Goal: Transaction & Acquisition: Book appointment/travel/reservation

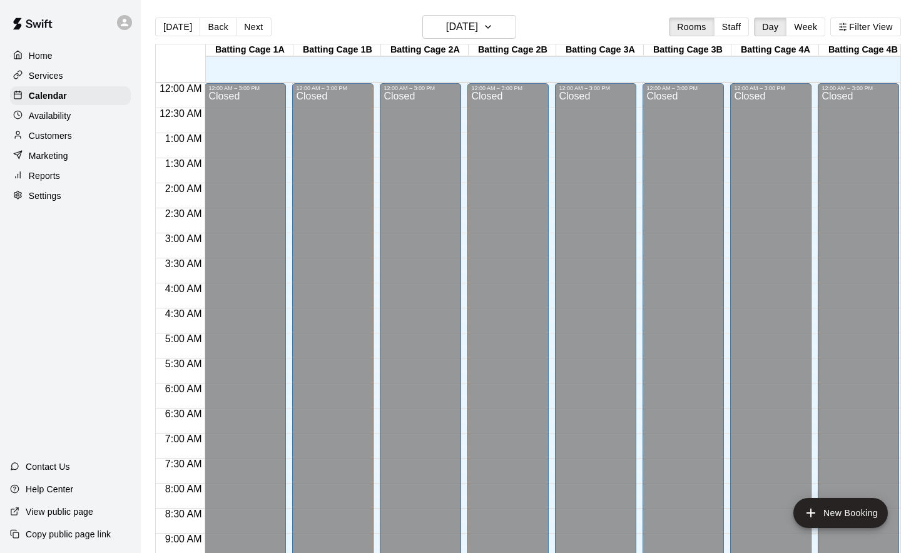
scroll to position [680, 0]
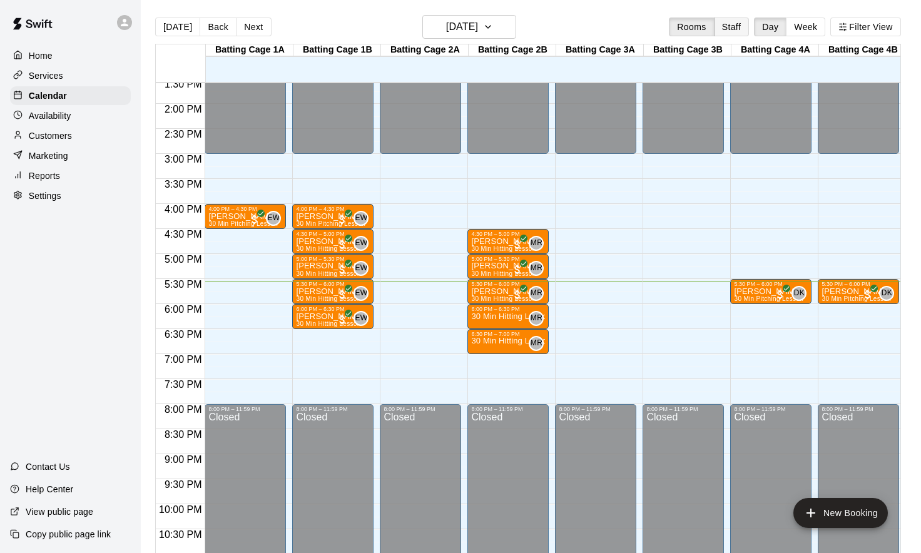
click at [732, 22] on button "Staff" at bounding box center [732, 27] width 36 height 19
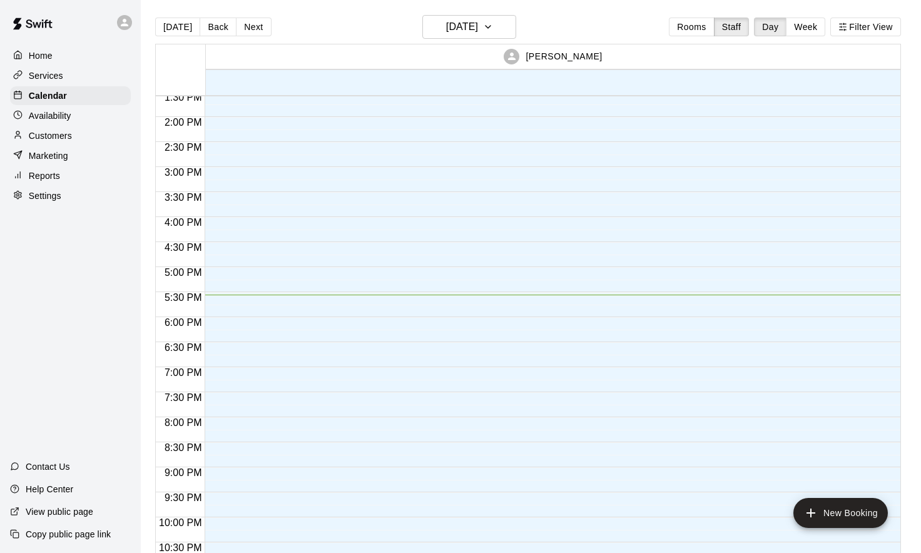
click at [875, 37] on div "[DATE] Back [DATE][DATE] Rooms Staff Day Week Filter View" at bounding box center [528, 29] width 746 height 29
click at [876, 27] on button "Filter View" at bounding box center [865, 27] width 70 height 19
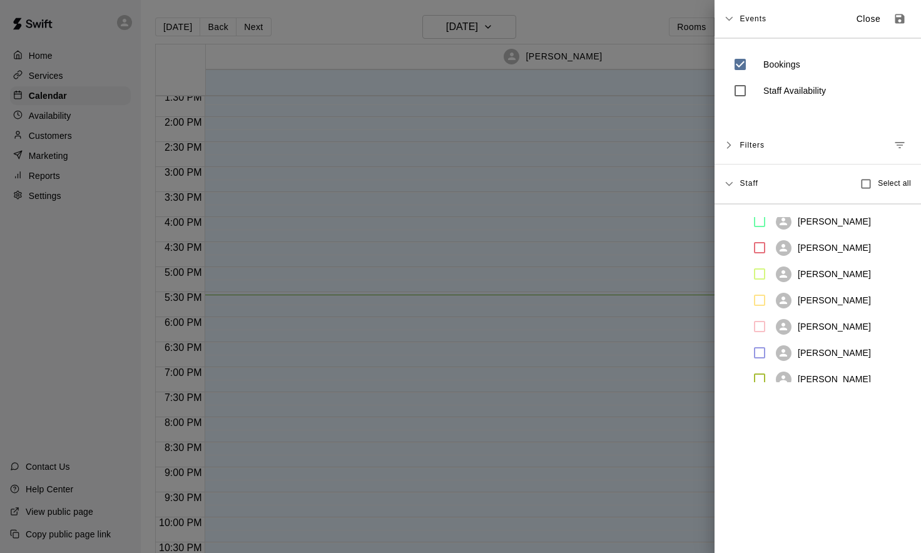
scroll to position [98, 0]
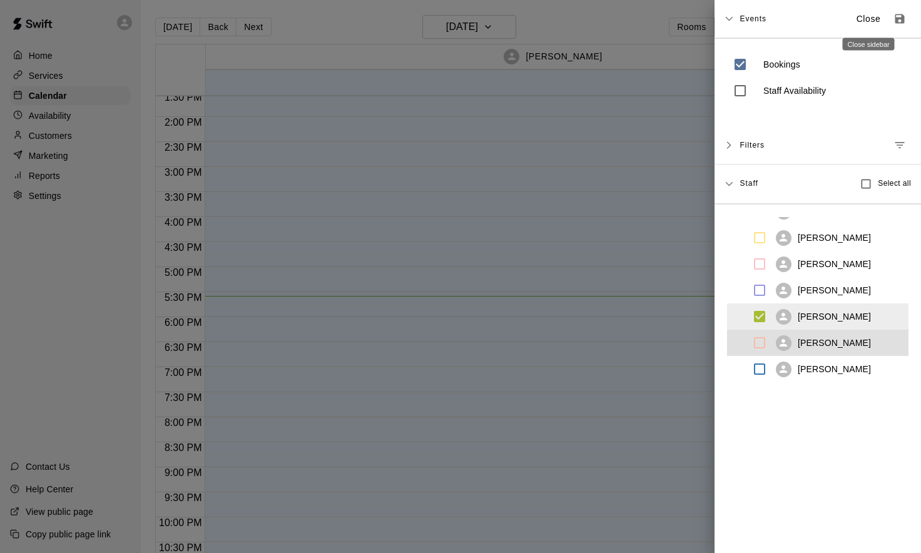
click at [865, 23] on p "Close" at bounding box center [869, 19] width 24 height 13
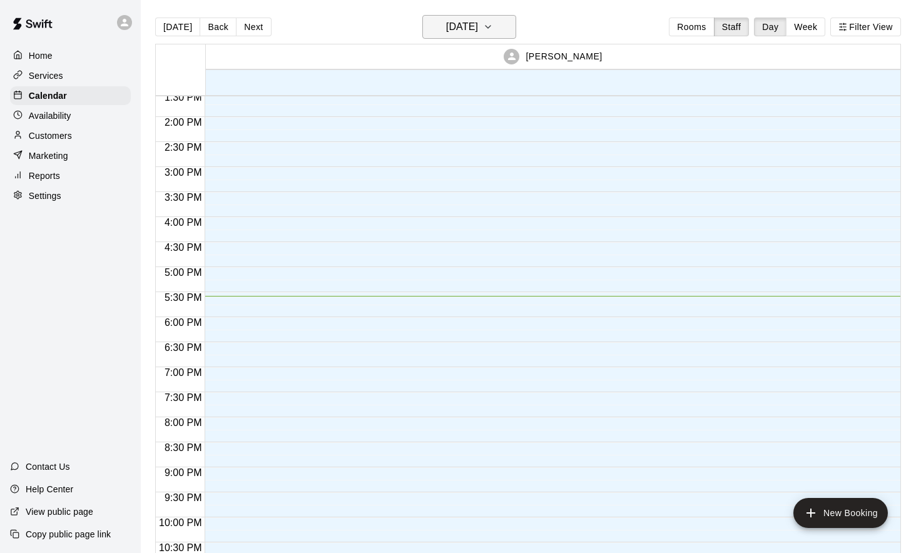
click at [478, 26] on h6 "[DATE]" at bounding box center [462, 27] width 32 height 18
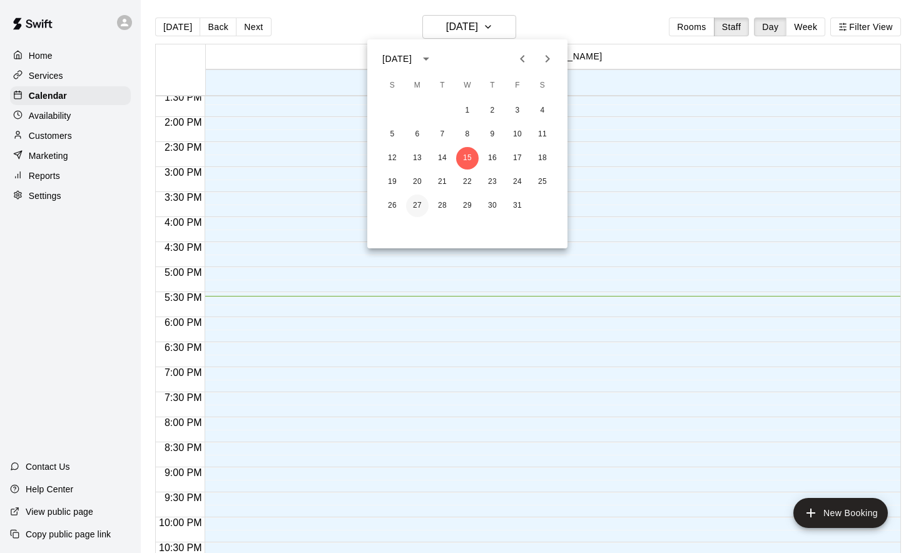
click at [419, 211] on button "27" at bounding box center [417, 206] width 23 height 23
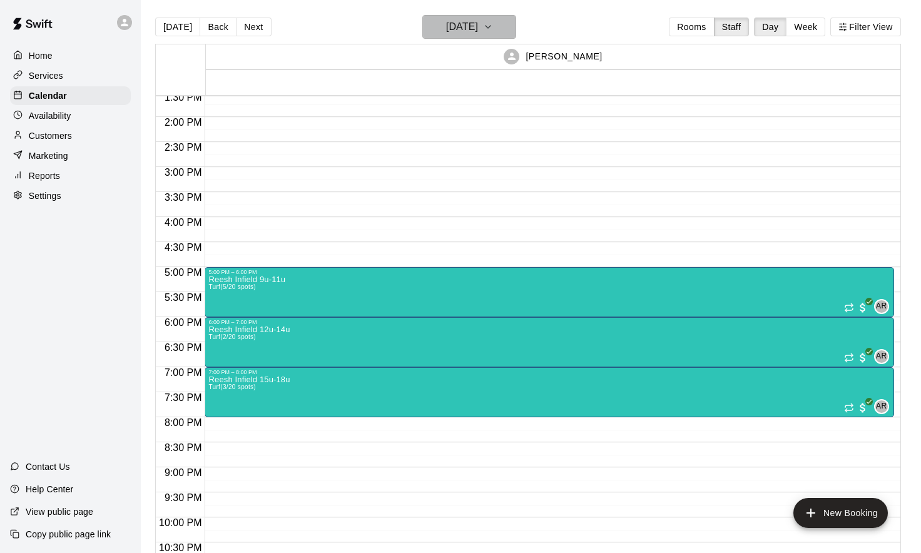
click at [493, 26] on icon "button" at bounding box center [488, 26] width 10 height 15
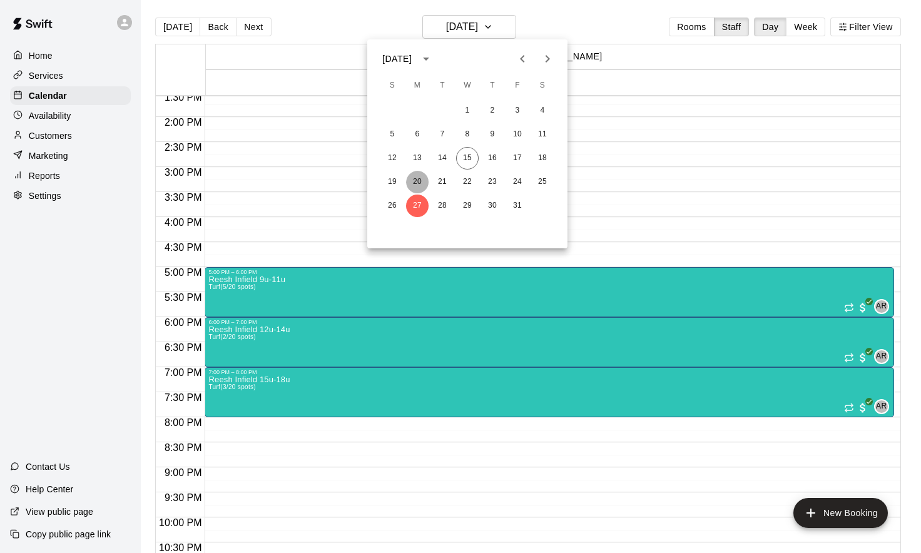
click at [418, 181] on button "20" at bounding box center [417, 182] width 23 height 23
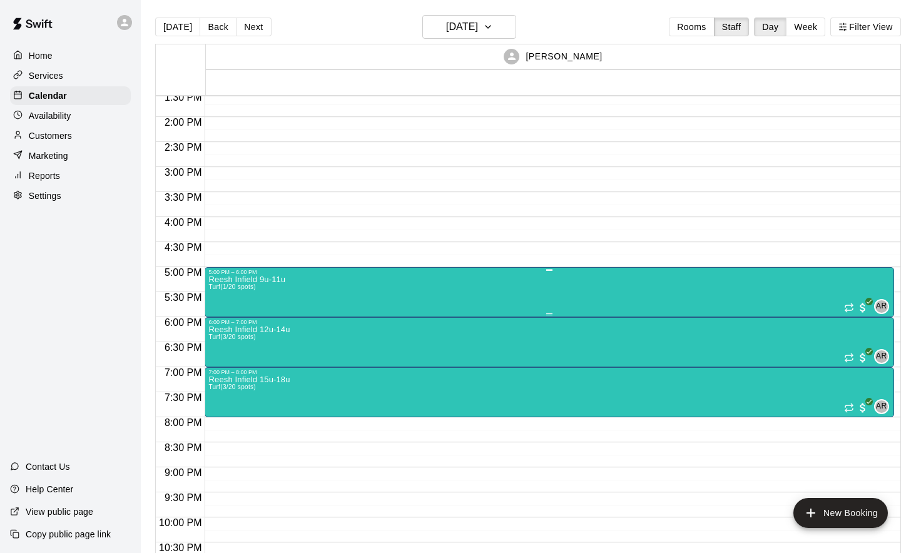
click at [352, 300] on div "Reesh Infield 9u-11u Turf (1/20 spots) AR 0" at bounding box center [549, 551] width 682 height 553
click at [218, 323] on img "edit" at bounding box center [222, 319] width 14 height 14
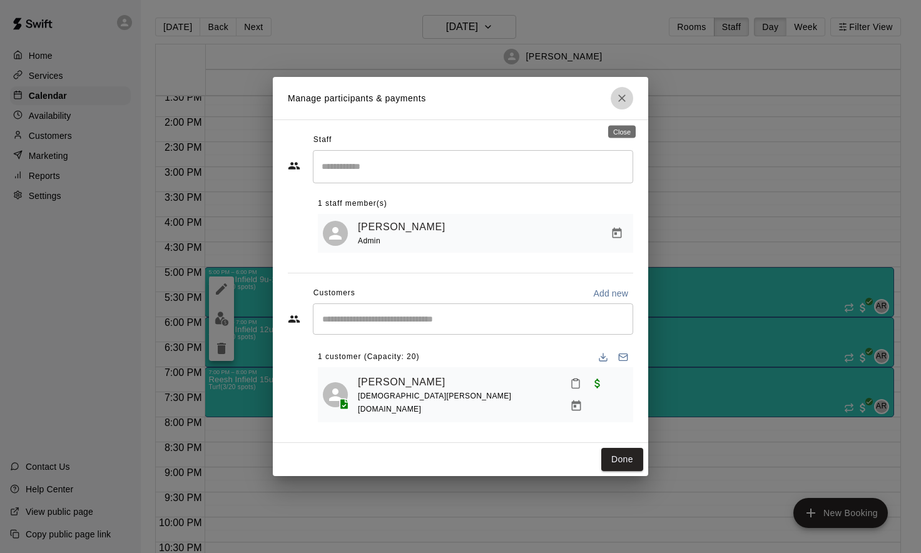
click at [626, 105] on icon "Close" at bounding box center [622, 98] width 13 height 13
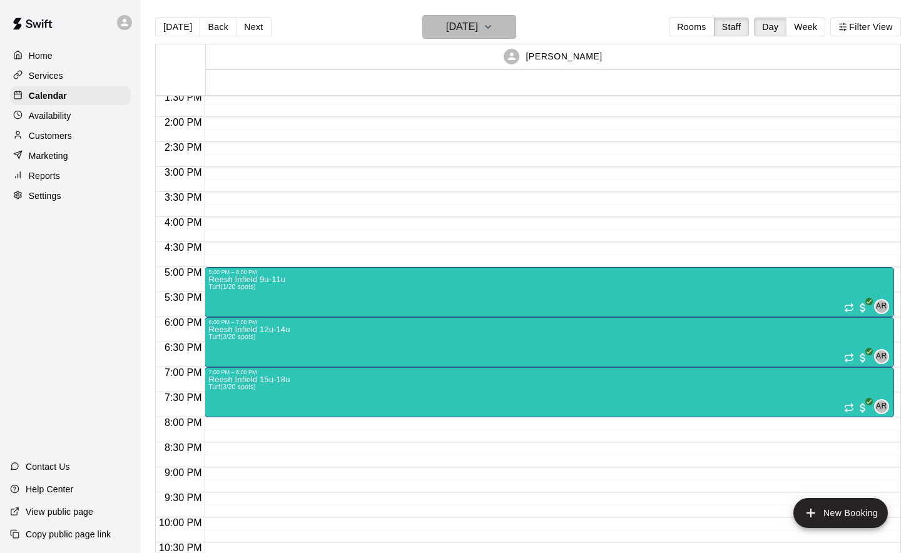
click at [493, 30] on icon "button" at bounding box center [488, 26] width 10 height 15
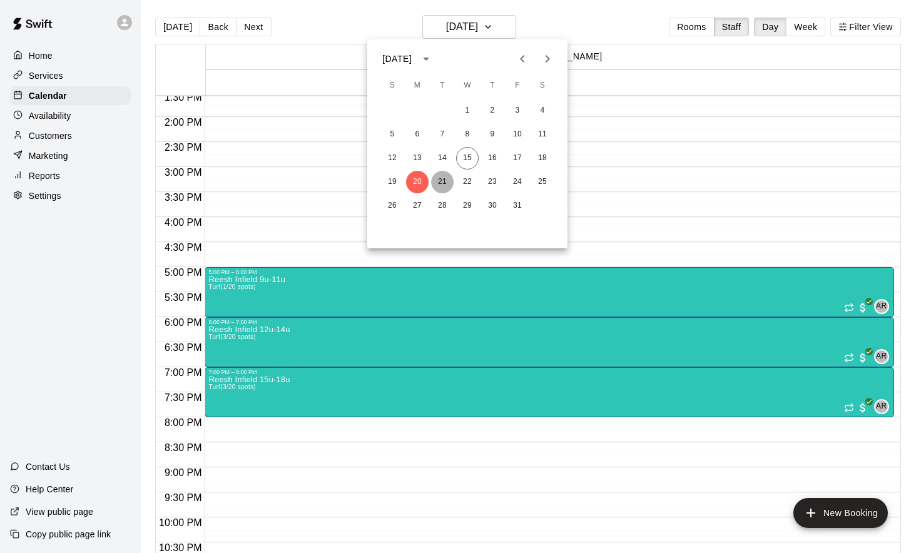
click at [442, 179] on button "21" at bounding box center [442, 182] width 23 height 23
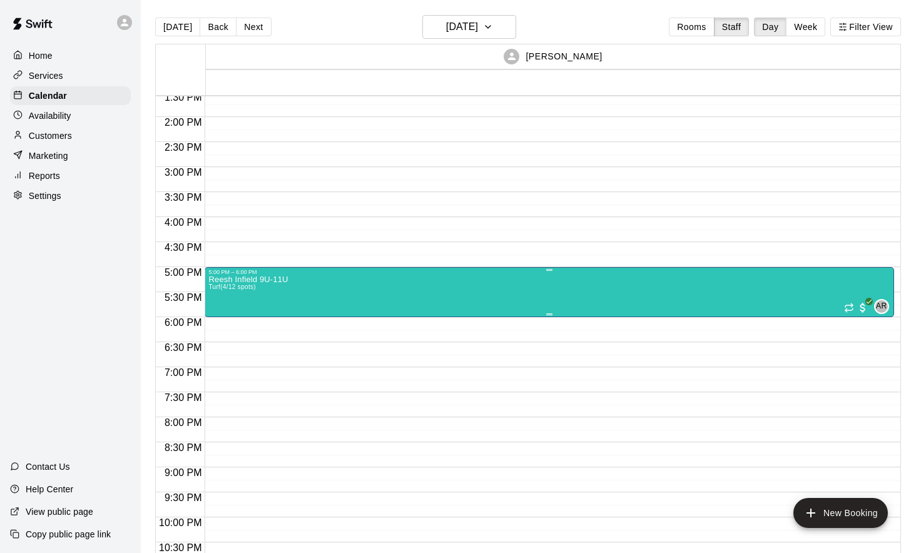
click at [367, 285] on div "Reesh Infield 9U-11U Turf (4/12 spots) AR 0" at bounding box center [549, 551] width 682 height 553
click at [219, 325] on img "edit" at bounding box center [222, 319] width 14 height 14
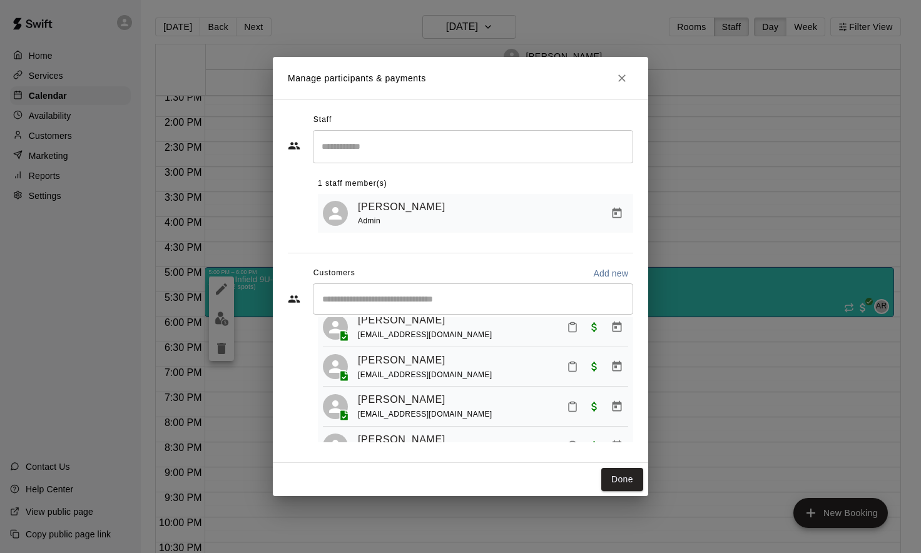
scroll to position [68, 0]
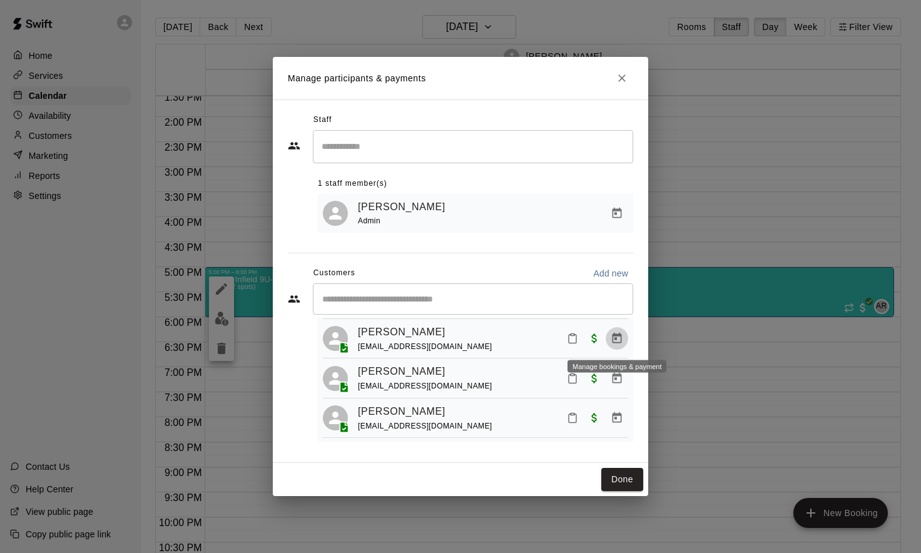
click at [620, 345] on icon "Manage bookings & payment" at bounding box center [617, 338] width 13 height 13
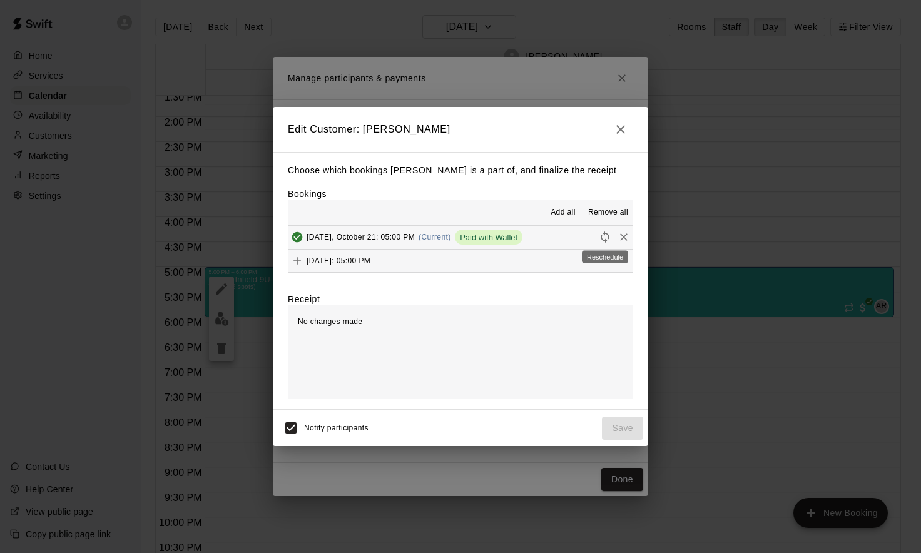
click at [606, 241] on icon "Reschedule" at bounding box center [605, 237] width 8 height 11
click at [594, 213] on span "Cancel reschedule" at bounding box center [595, 213] width 66 height 13
click at [619, 237] on icon "Remove" at bounding box center [624, 237] width 13 height 13
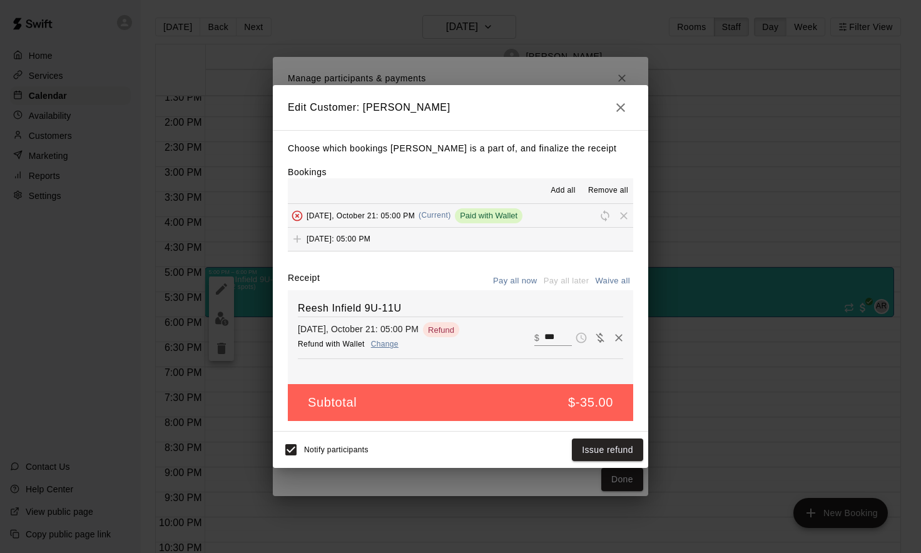
click at [623, 109] on icon "button" at bounding box center [620, 107] width 9 height 9
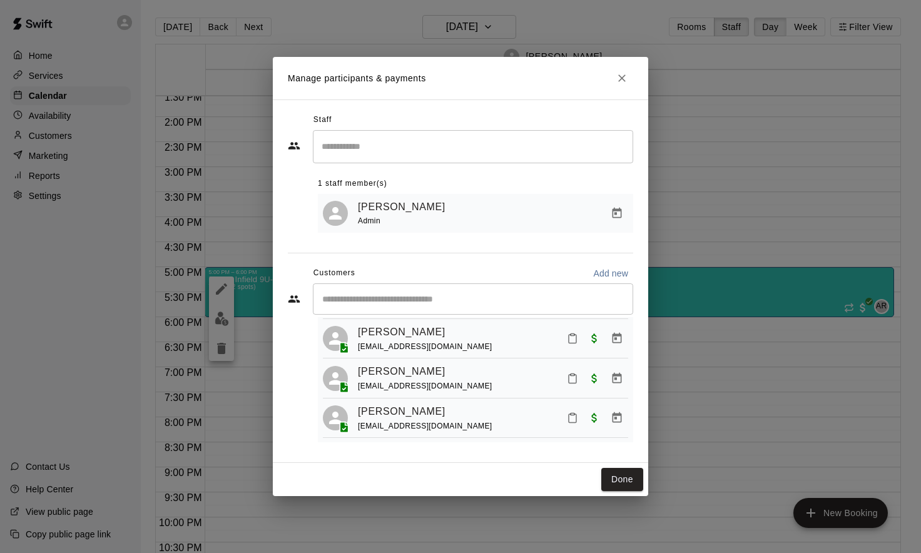
scroll to position [72, 0]
click at [619, 339] on icon "Manage bookings & payment" at bounding box center [617, 338] width 13 height 13
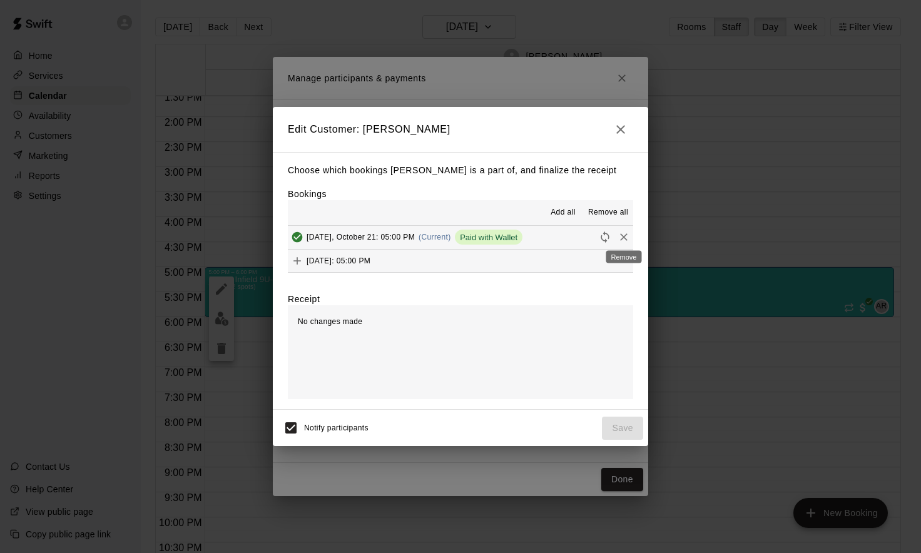
click at [626, 237] on icon "Remove" at bounding box center [624, 237] width 13 height 13
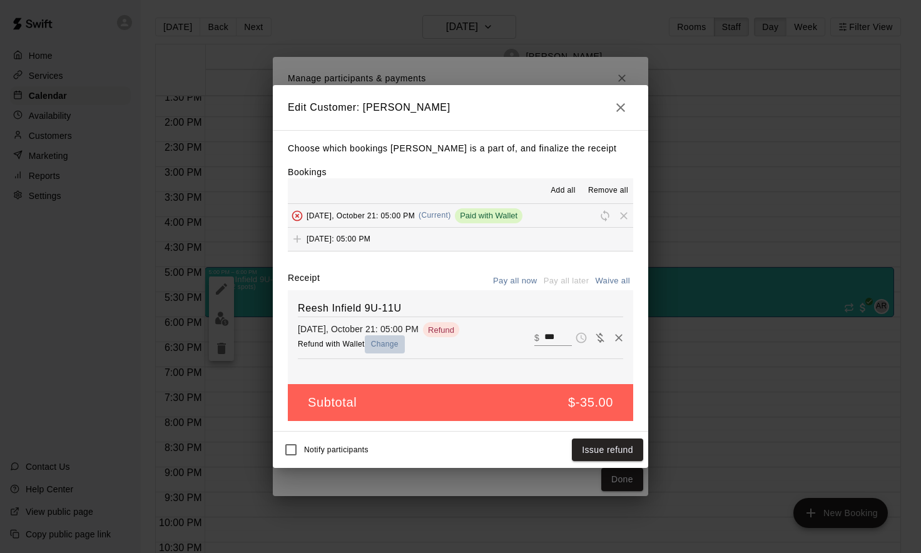
click at [377, 344] on button "Change" at bounding box center [385, 344] width 40 height 18
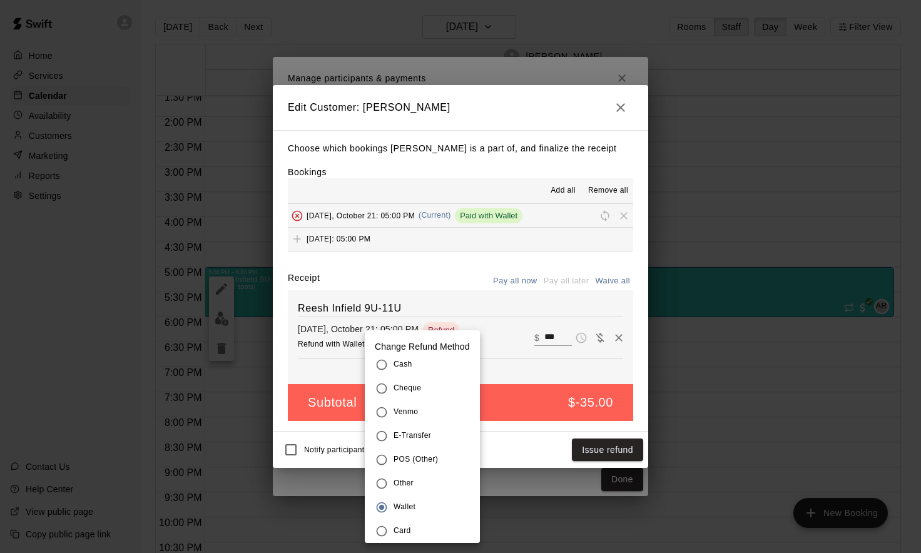
click at [377, 344] on p "Change Refund Method" at bounding box center [422, 341] width 115 height 23
click at [406, 508] on span "Wallet" at bounding box center [405, 507] width 22 height 13
click at [305, 369] on div at bounding box center [460, 276] width 921 height 553
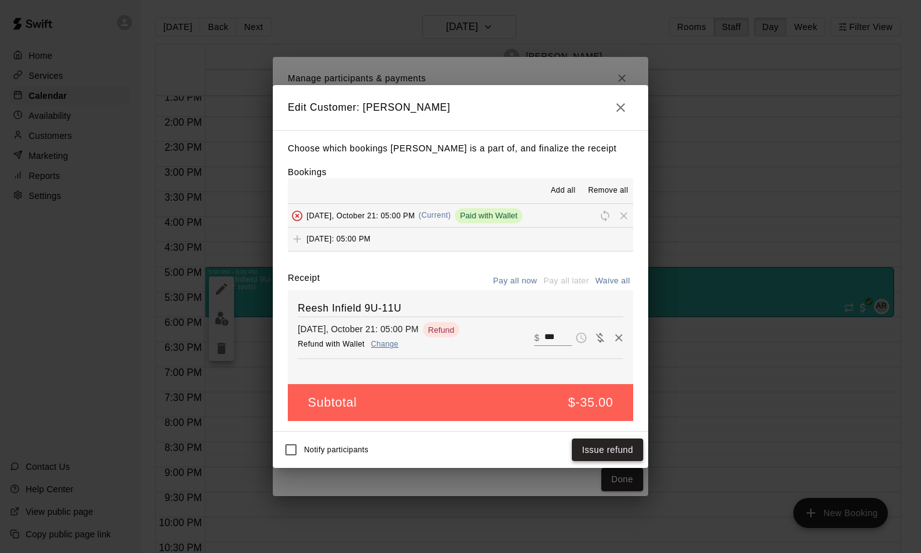
click at [608, 443] on button "Issue refund" at bounding box center [607, 450] width 71 height 23
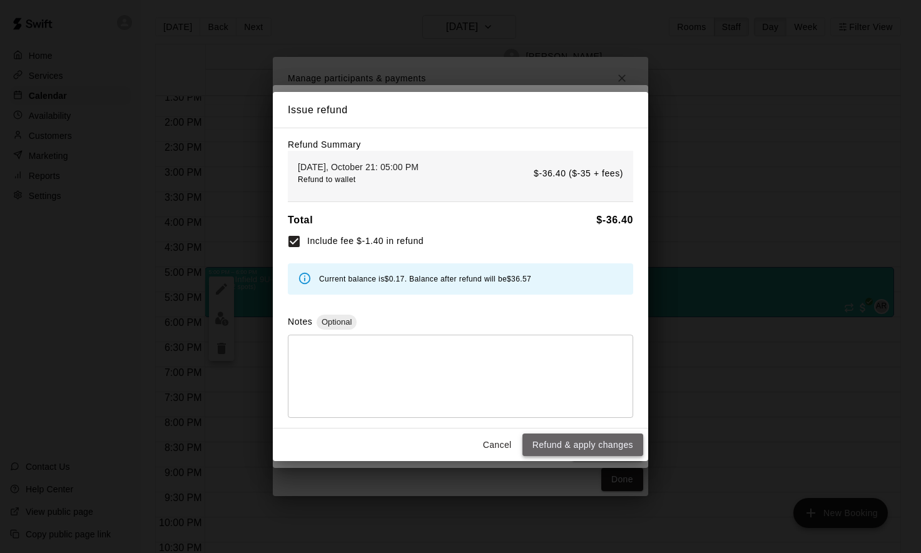
click at [574, 442] on button "Refund & apply changes" at bounding box center [583, 445] width 121 height 23
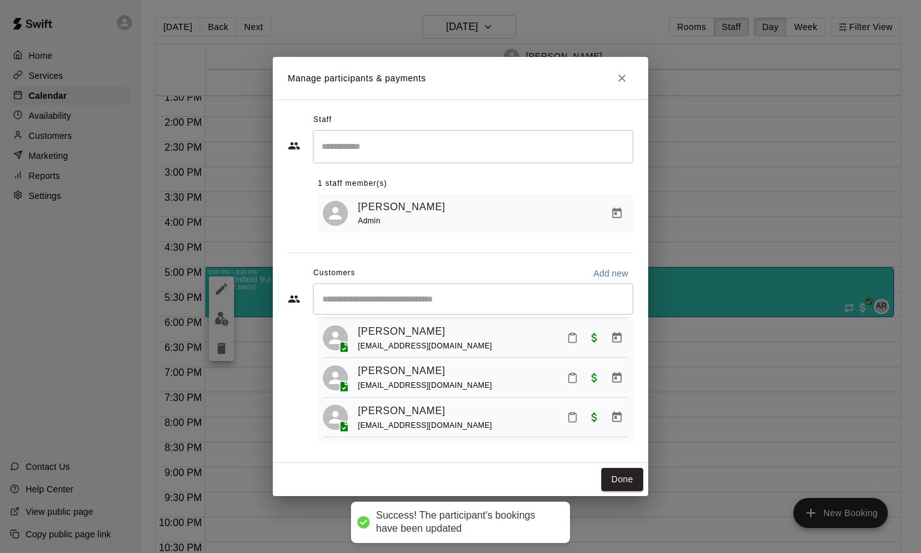
scroll to position [31, 0]
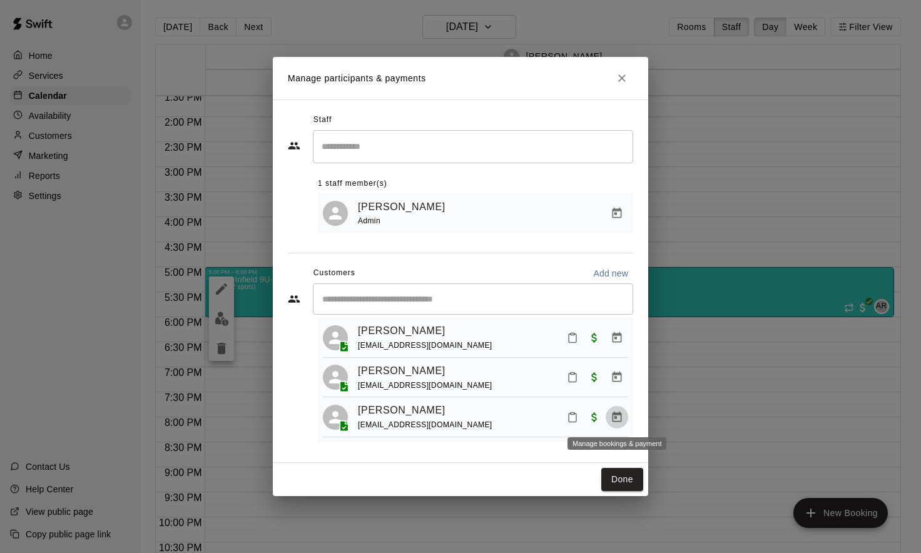
click at [620, 422] on icon "Manage bookings & payment" at bounding box center [617, 416] width 9 height 11
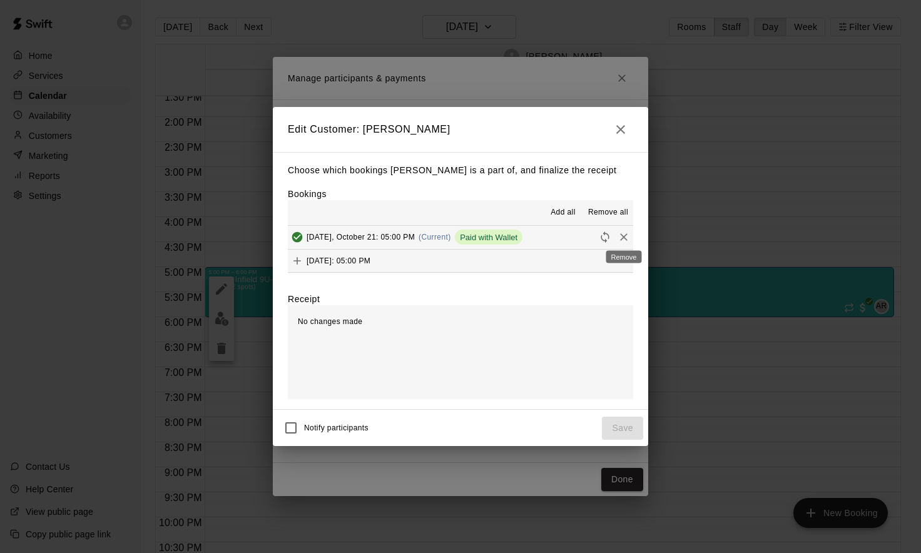
click at [622, 240] on icon "Remove" at bounding box center [624, 238] width 8 height 8
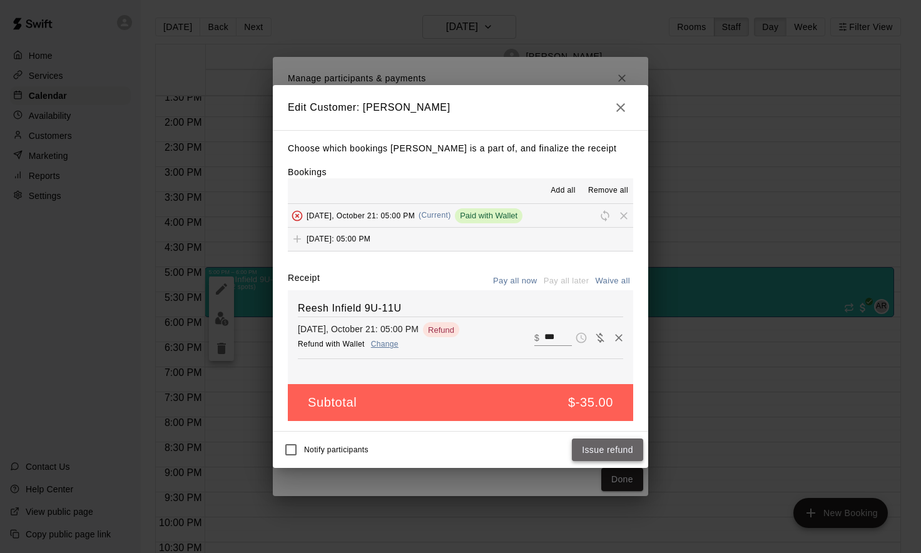
click at [601, 453] on button "Issue refund" at bounding box center [607, 450] width 71 height 23
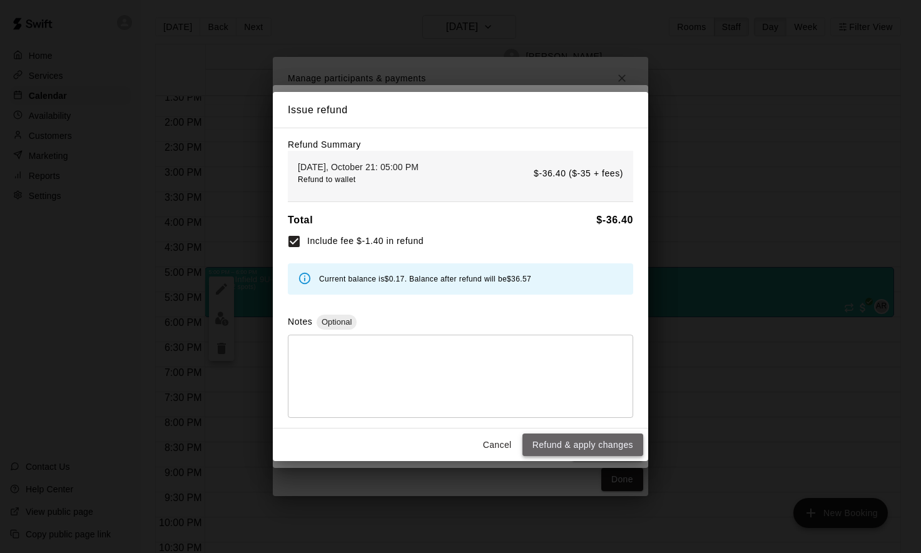
click at [582, 445] on button "Refund & apply changes" at bounding box center [583, 445] width 121 height 23
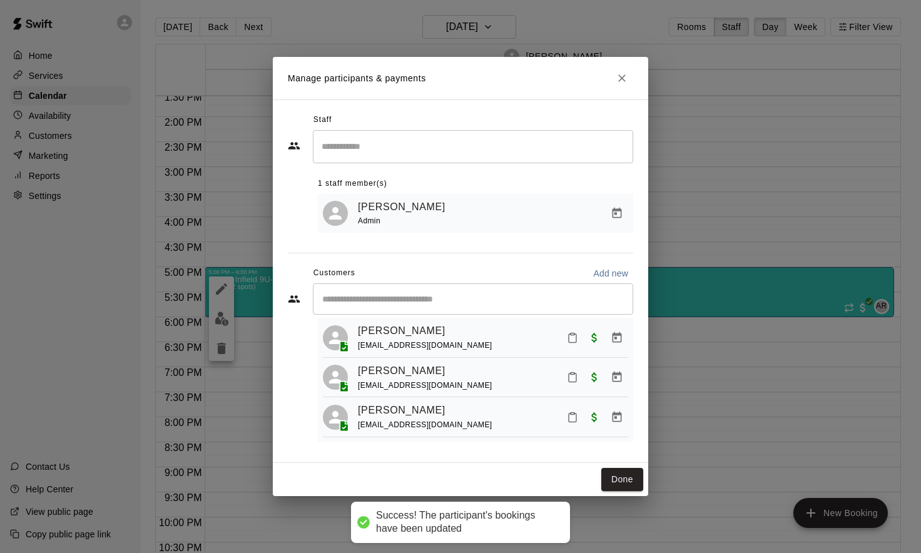
scroll to position [0, 0]
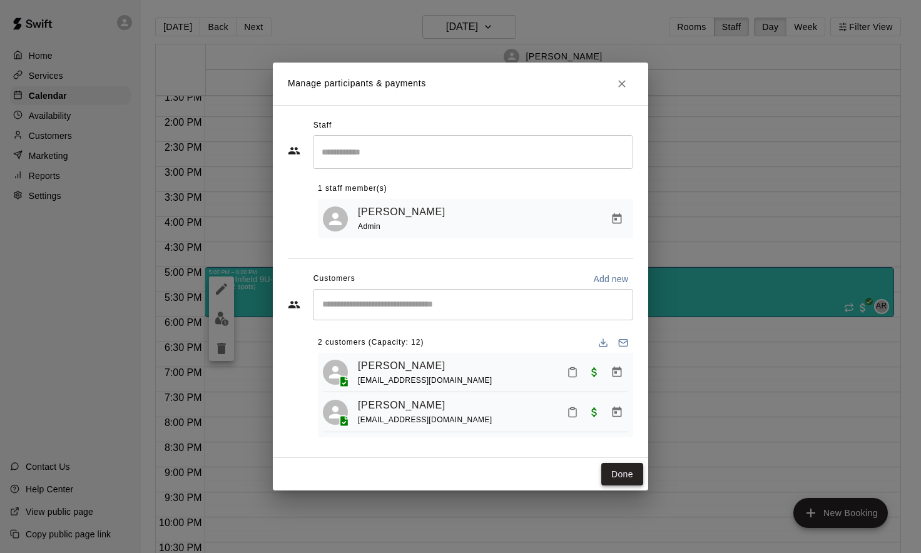
click at [610, 473] on button "Done" at bounding box center [622, 474] width 42 height 23
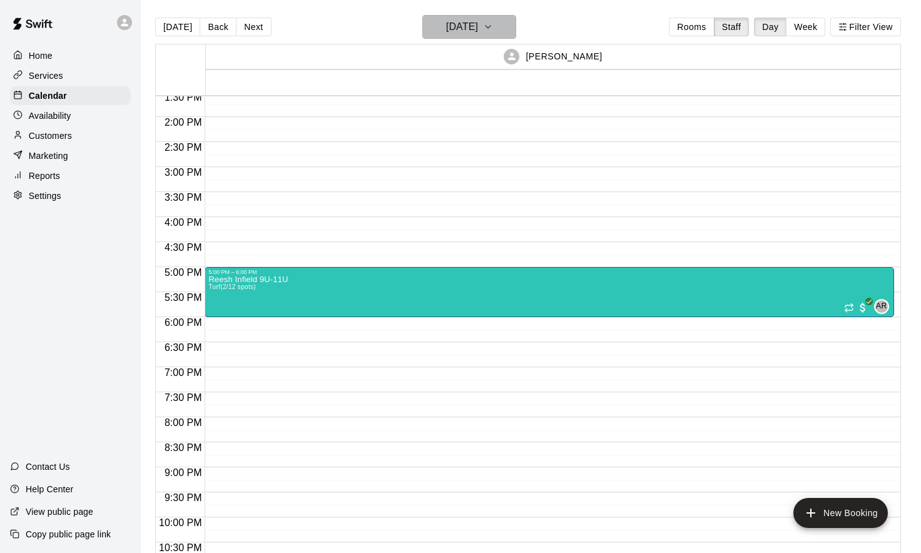
click at [493, 29] on icon "button" at bounding box center [488, 26] width 10 height 15
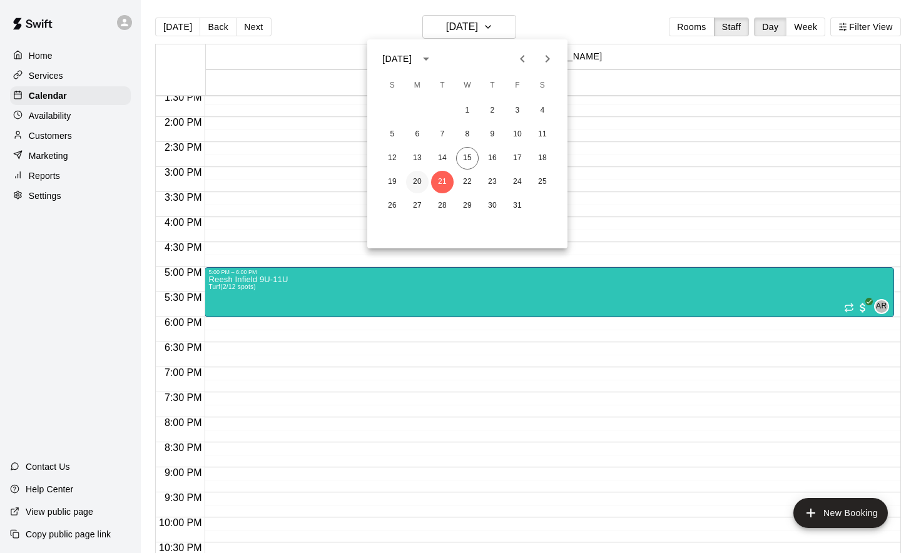
click at [420, 180] on button "20" at bounding box center [417, 182] width 23 height 23
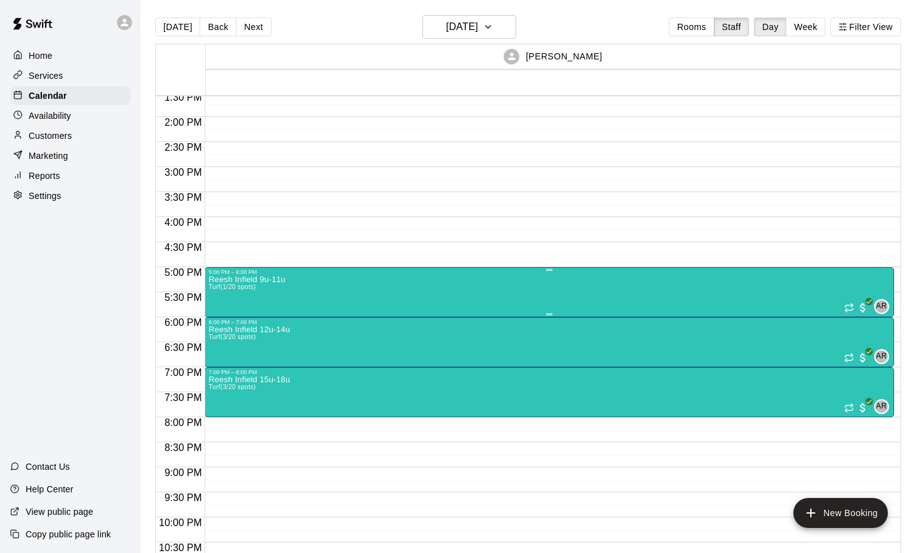
click at [382, 289] on div "Reesh Infield 9u-11u Turf (1/20 spots) AR 0" at bounding box center [549, 551] width 682 height 553
click at [227, 325] on img "edit" at bounding box center [222, 319] width 14 height 14
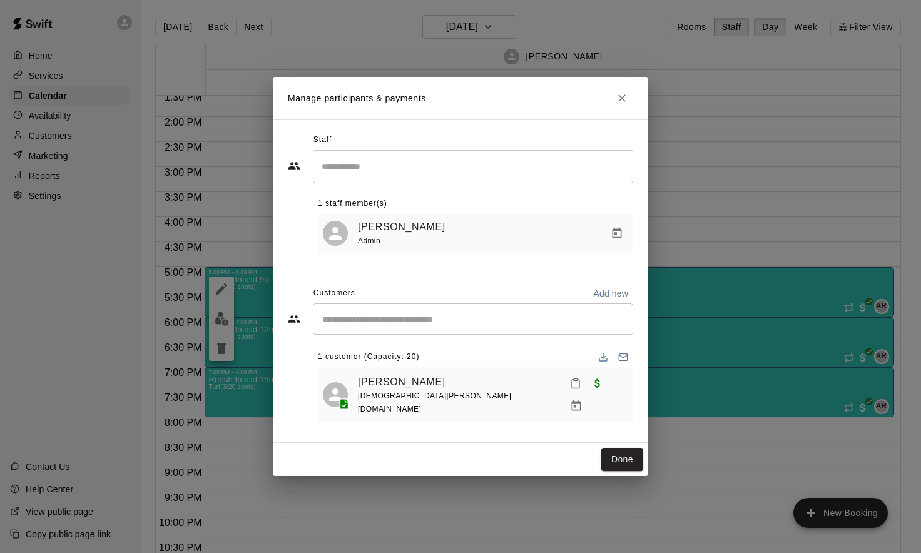
click at [590, 325] on input "Start typing to search customers..." at bounding box center [473, 319] width 309 height 13
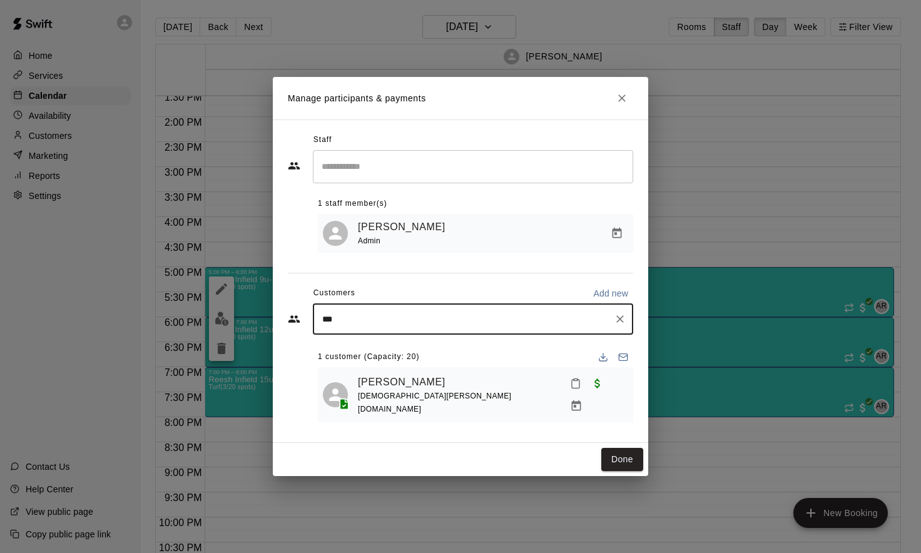
type input "****"
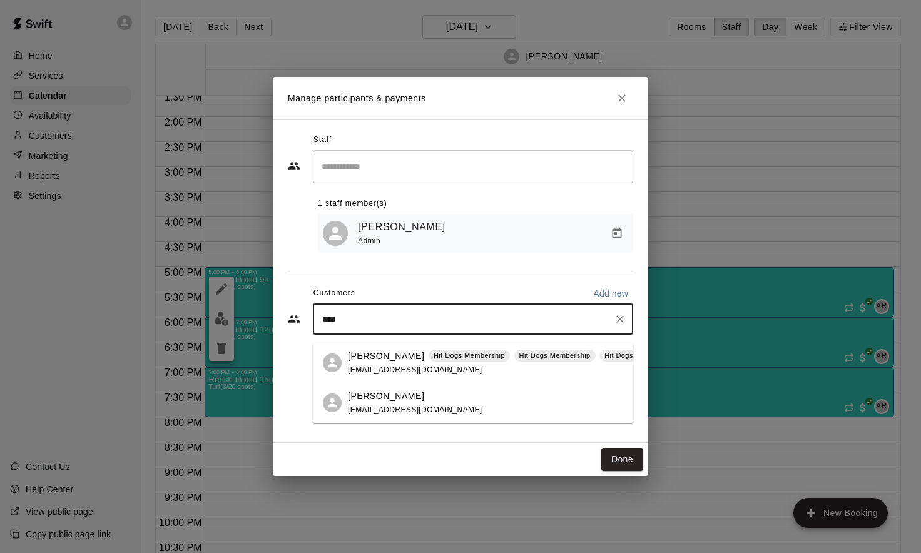
click at [444, 414] on div "[PERSON_NAME] [EMAIL_ADDRESS][DOMAIN_NAME]" at bounding box center [485, 403] width 275 height 27
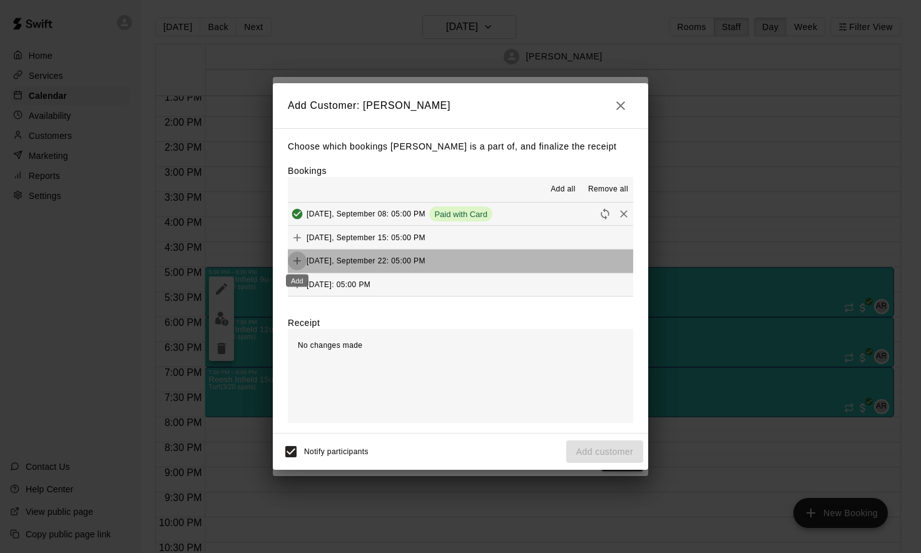
click at [299, 262] on icon "Add" at bounding box center [298, 262] width 8 height 8
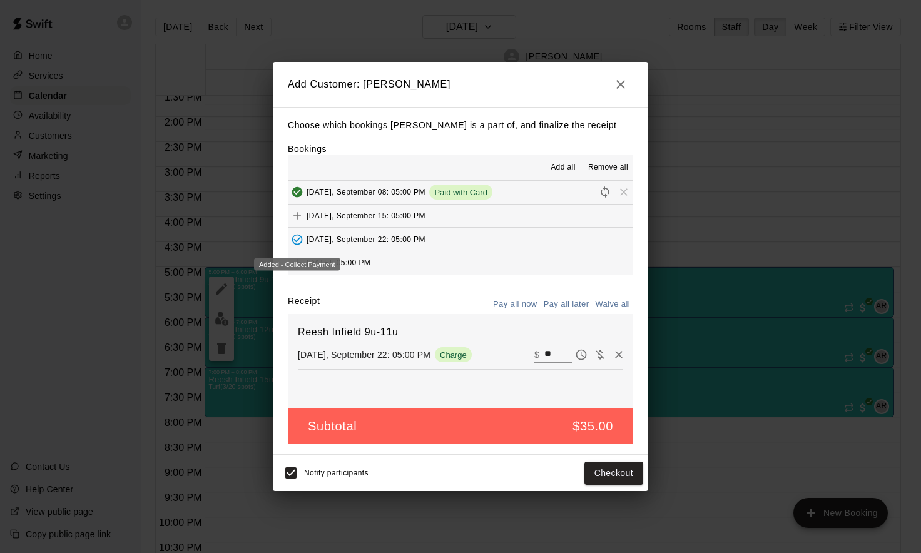
click at [301, 239] on icon "Added - Collect Payment" at bounding box center [297, 239] width 13 height 13
click at [615, 171] on span "Remove all" at bounding box center [608, 167] width 40 height 13
type input "***"
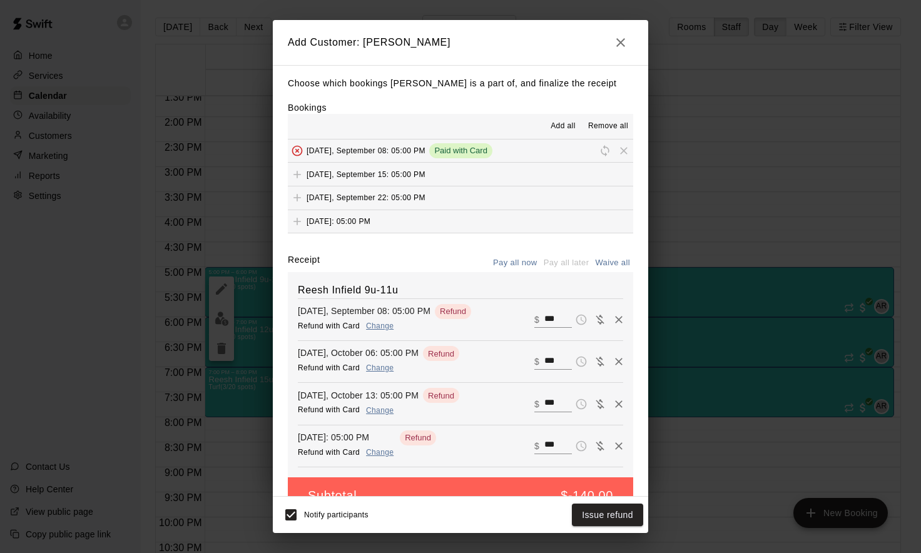
click at [619, 42] on icon "button" at bounding box center [620, 42] width 15 height 15
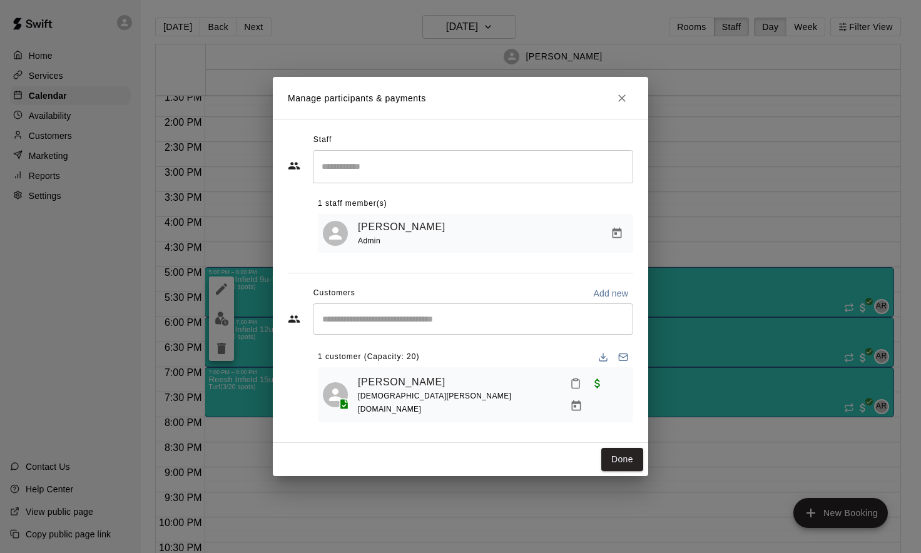
click at [585, 325] on input "Start typing to search customers..." at bounding box center [473, 319] width 309 height 13
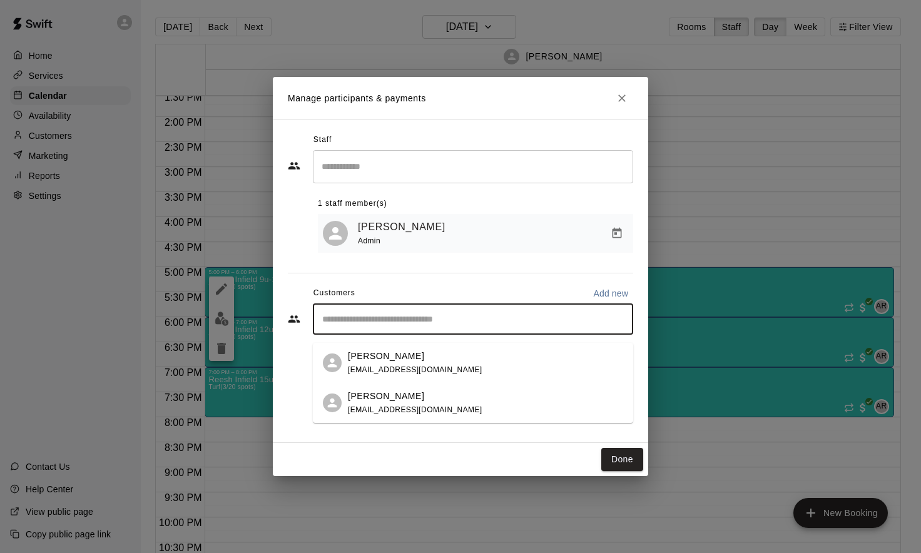
click at [460, 402] on div "[PERSON_NAME] [EMAIL_ADDRESS][DOMAIN_NAME]" at bounding box center [485, 403] width 275 height 27
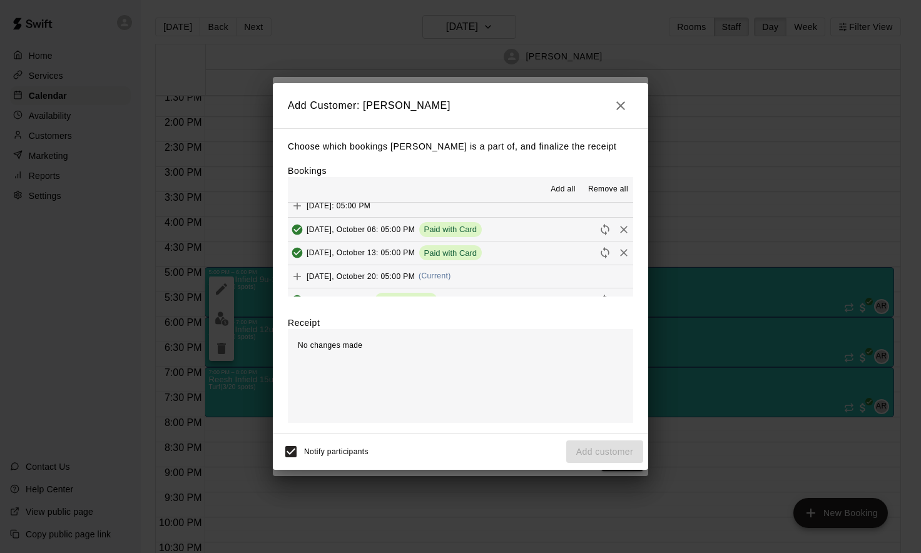
scroll to position [95, 0]
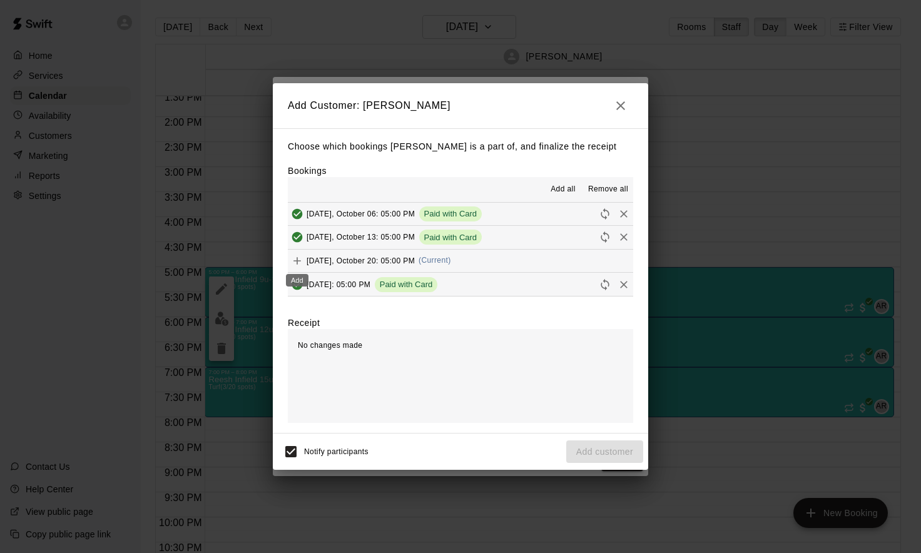
click at [296, 260] on icon "Add" at bounding box center [297, 261] width 13 height 13
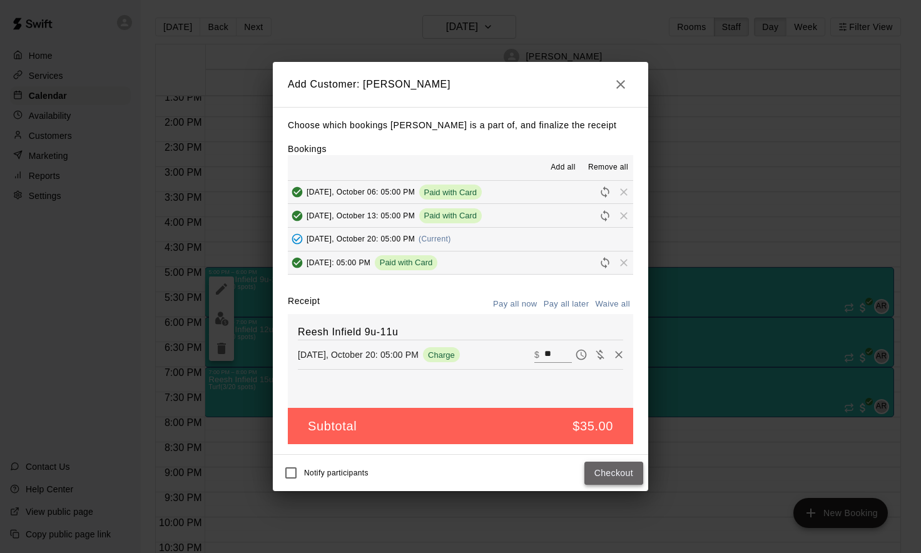
click at [615, 474] on button "Checkout" at bounding box center [614, 473] width 59 height 23
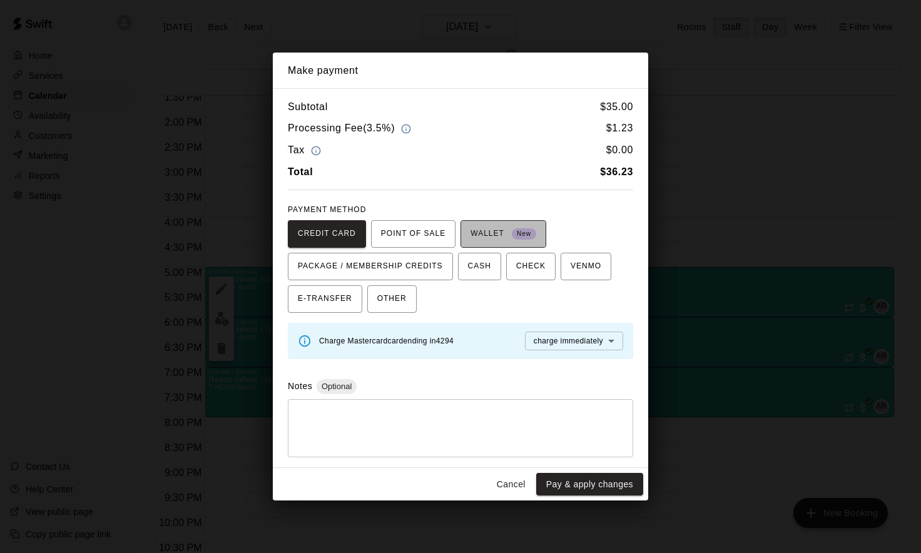
click at [484, 238] on span "WALLET New" at bounding box center [504, 234] width 66 height 20
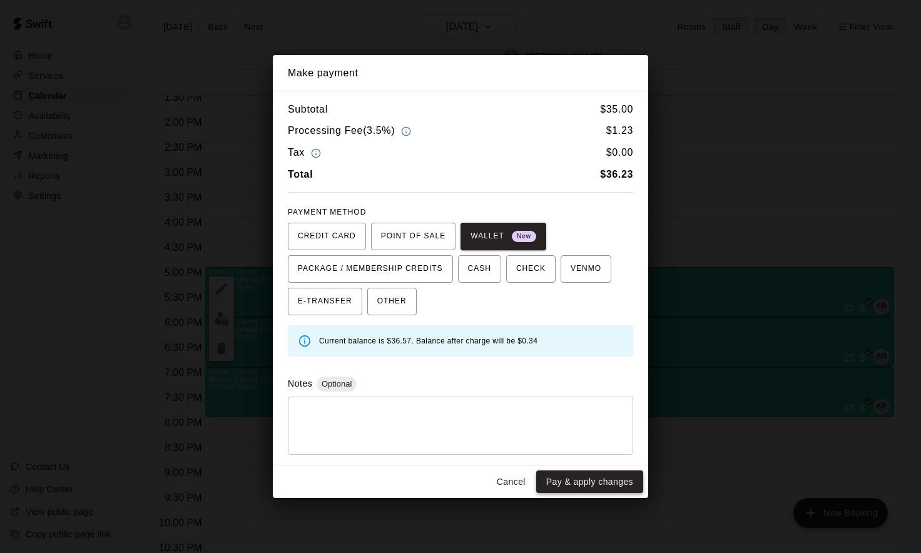
click at [584, 478] on button "Pay & apply changes" at bounding box center [589, 482] width 107 height 23
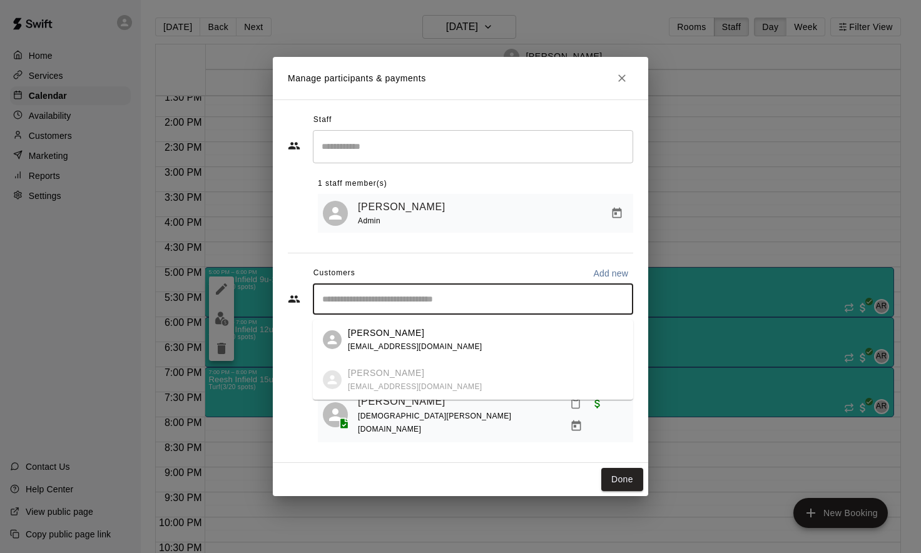
click at [568, 302] on input "Start typing to search customers..." at bounding box center [473, 299] width 309 height 13
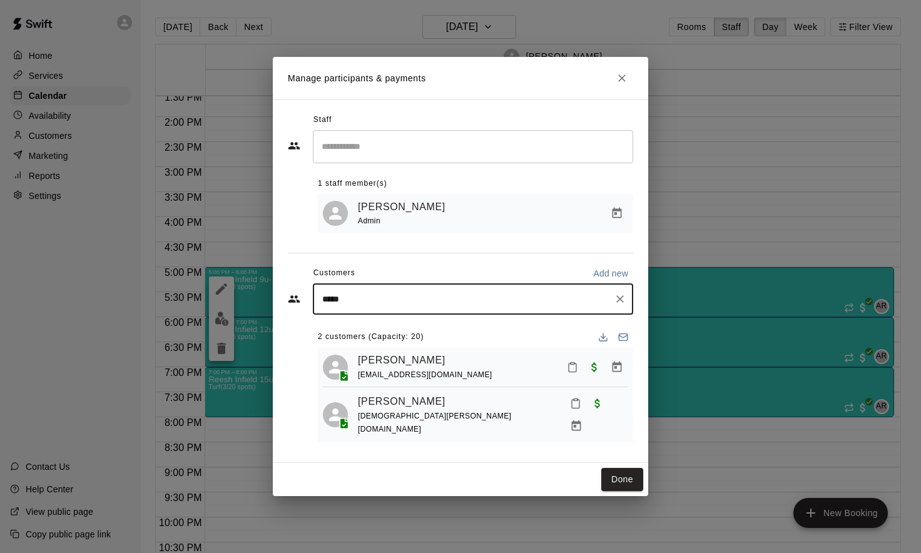
type input "******"
click at [517, 330] on div "[PERSON_NAME] [PERSON_NAME][EMAIL_ADDRESS][PERSON_NAME][DOMAIN_NAME]" at bounding box center [485, 340] width 275 height 27
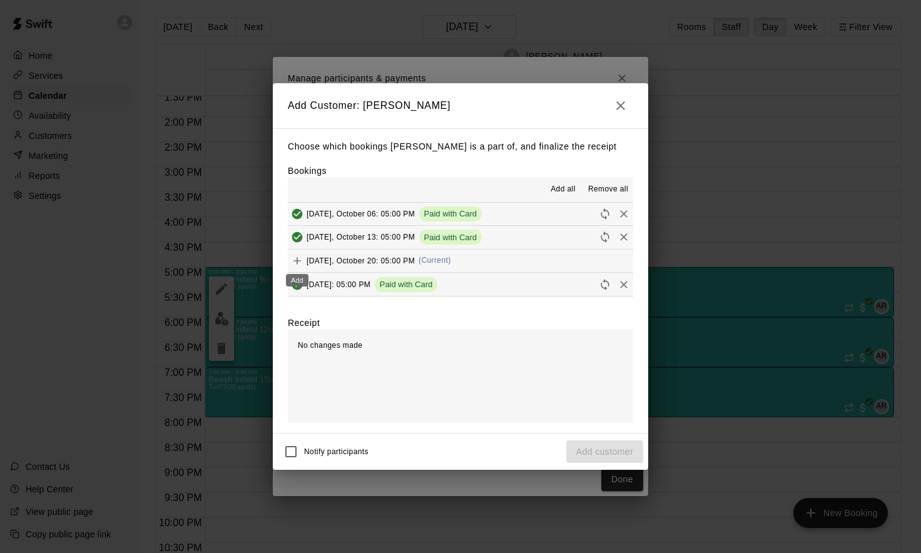
click at [302, 258] on icon "Add" at bounding box center [297, 261] width 13 height 13
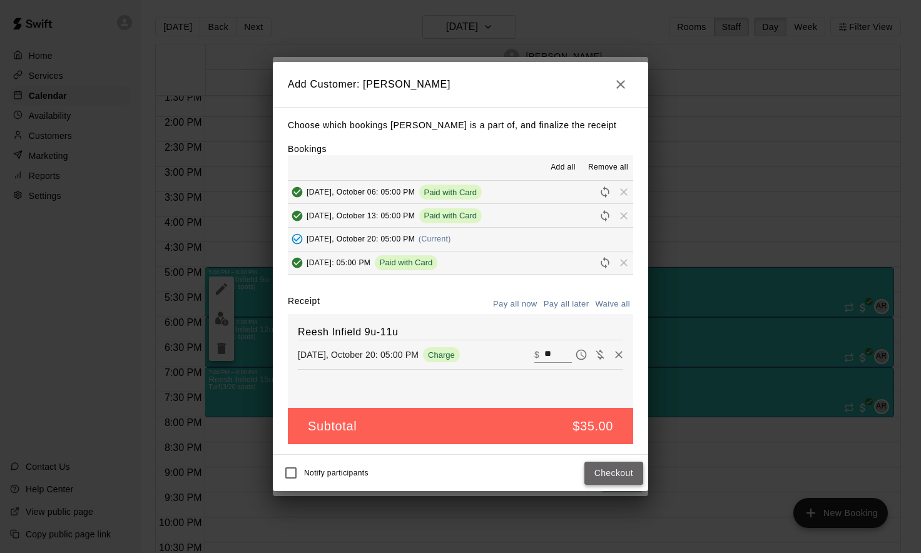
click at [603, 464] on button "Checkout" at bounding box center [614, 473] width 59 height 23
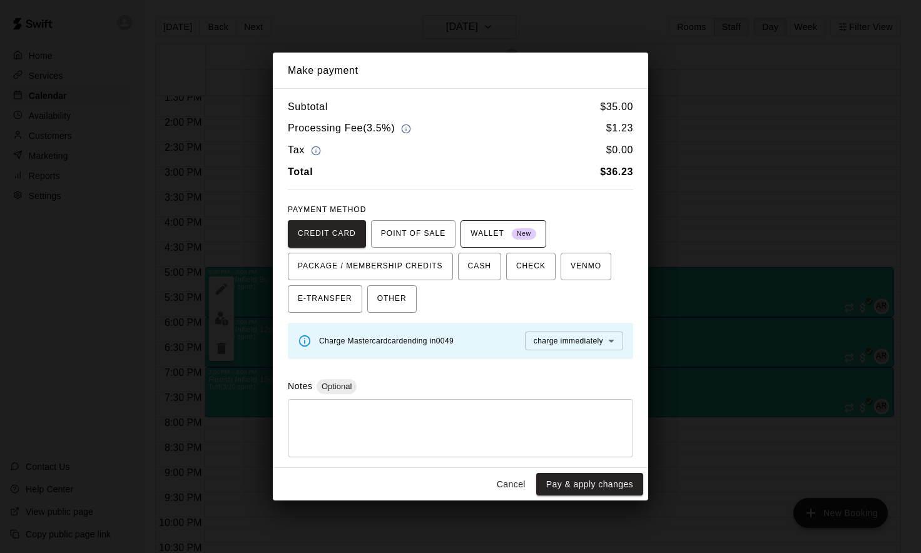
click at [502, 227] on span "WALLET New" at bounding box center [504, 234] width 66 height 20
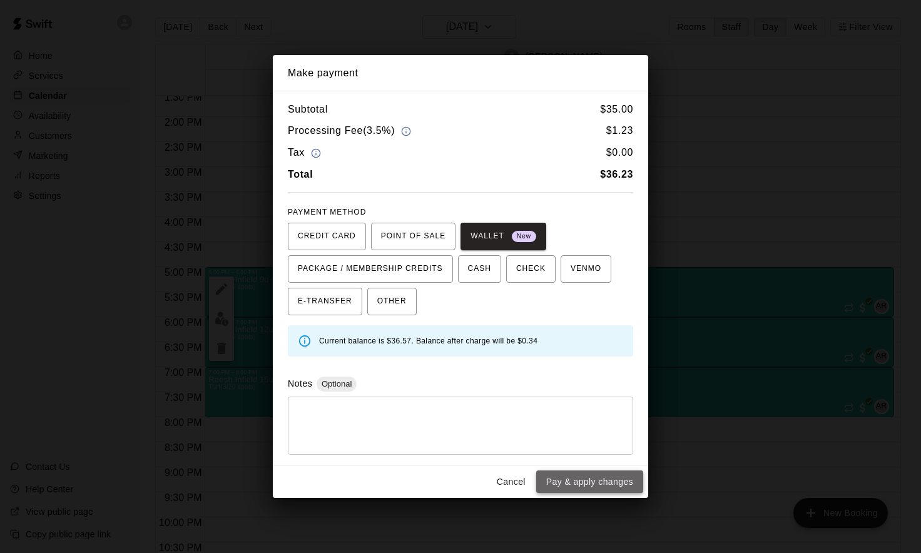
click at [585, 484] on button "Pay & apply changes" at bounding box center [589, 482] width 107 height 23
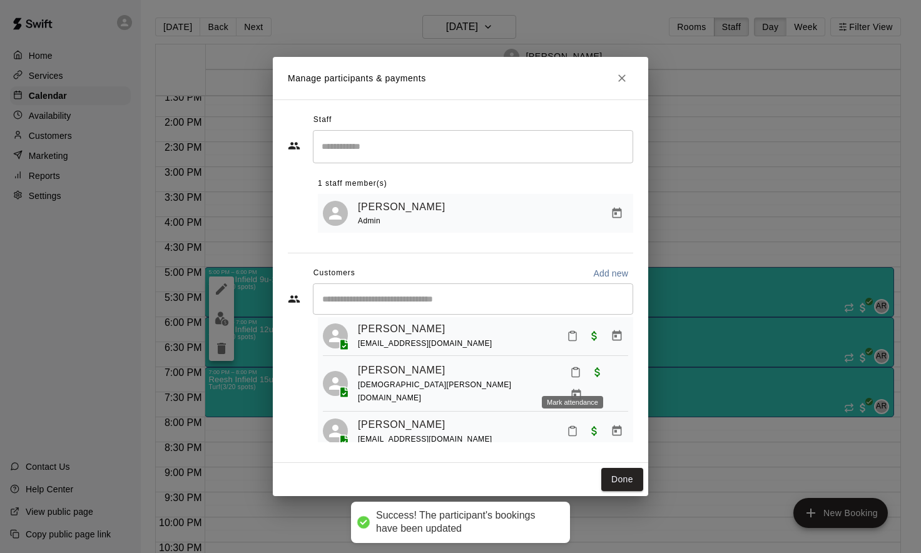
scroll to position [31, 0]
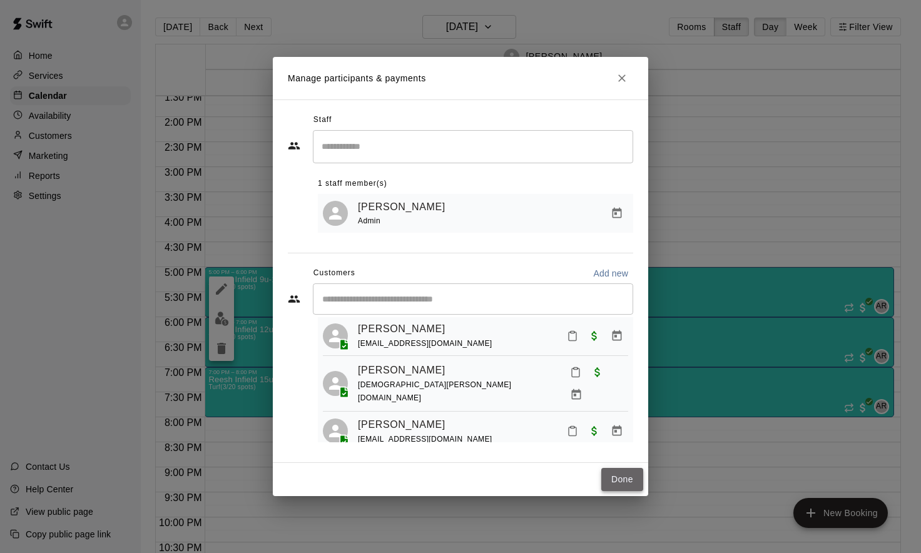
click at [625, 478] on button "Done" at bounding box center [622, 479] width 42 height 23
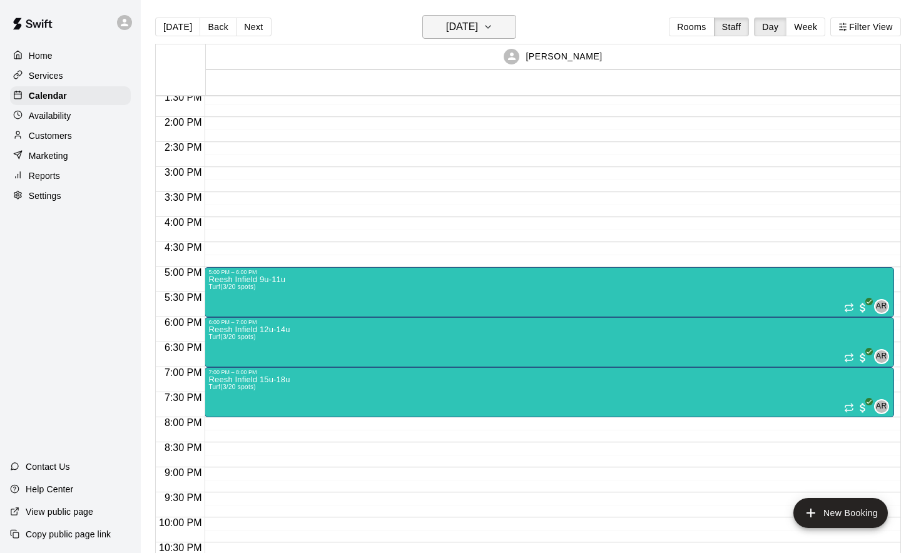
click at [504, 19] on button "[DATE]" at bounding box center [469, 27] width 94 height 24
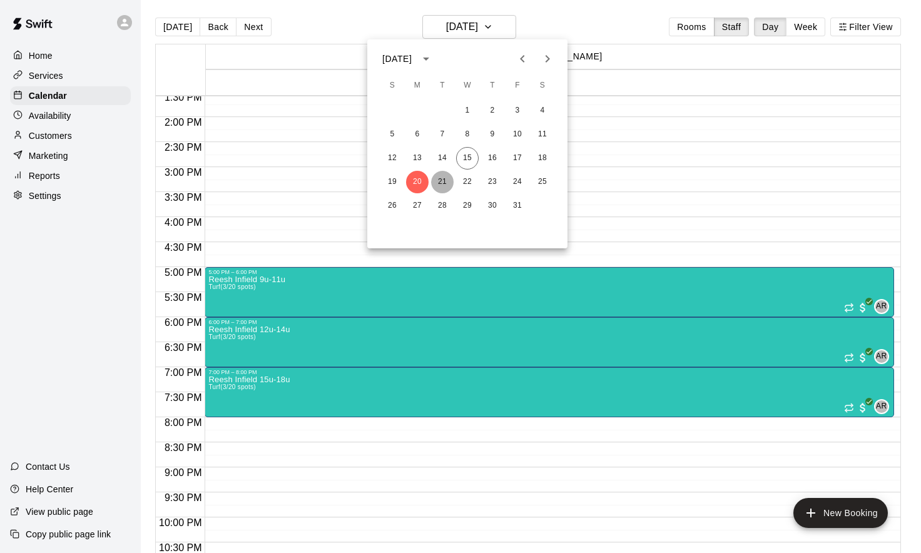
click at [445, 185] on button "21" at bounding box center [442, 182] width 23 height 23
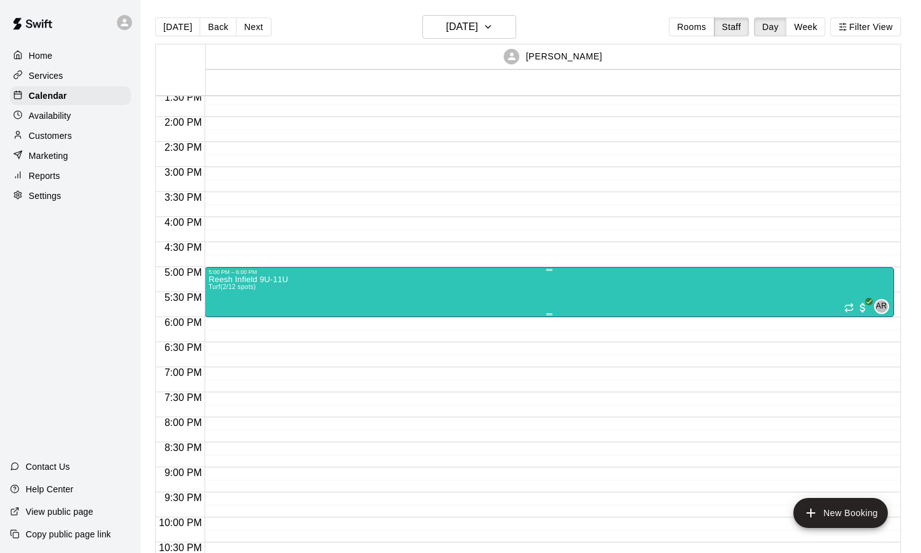
click at [370, 298] on div "Reesh Infield 9U-11U Turf (2/12 spots) AR 0" at bounding box center [549, 551] width 682 height 553
click at [221, 321] on img "edit" at bounding box center [222, 319] width 14 height 14
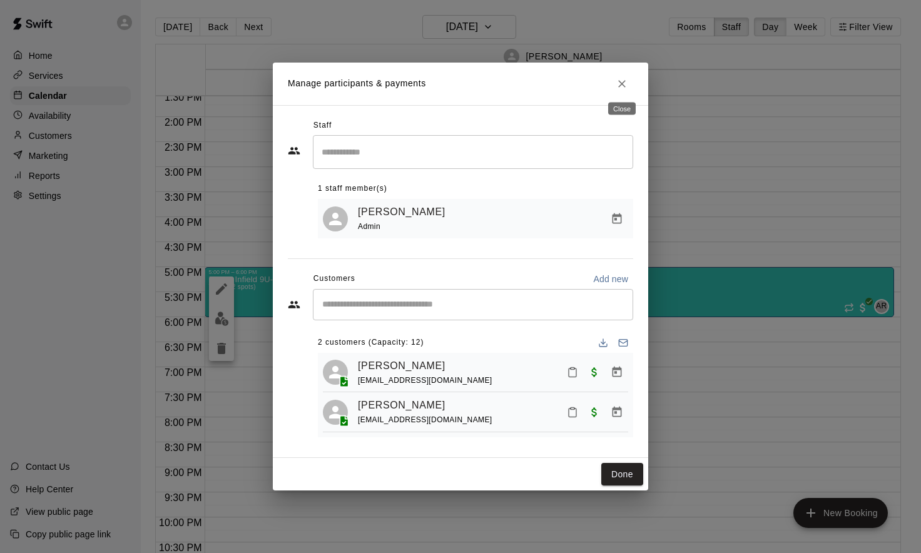
click at [627, 87] on icon "Close" at bounding box center [622, 84] width 13 height 13
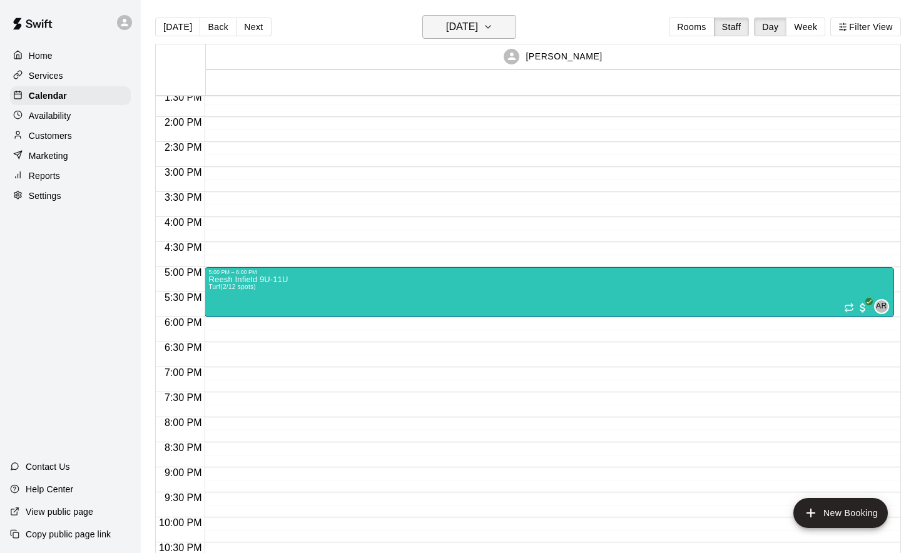
click at [499, 34] on button "[DATE]" at bounding box center [469, 27] width 94 height 24
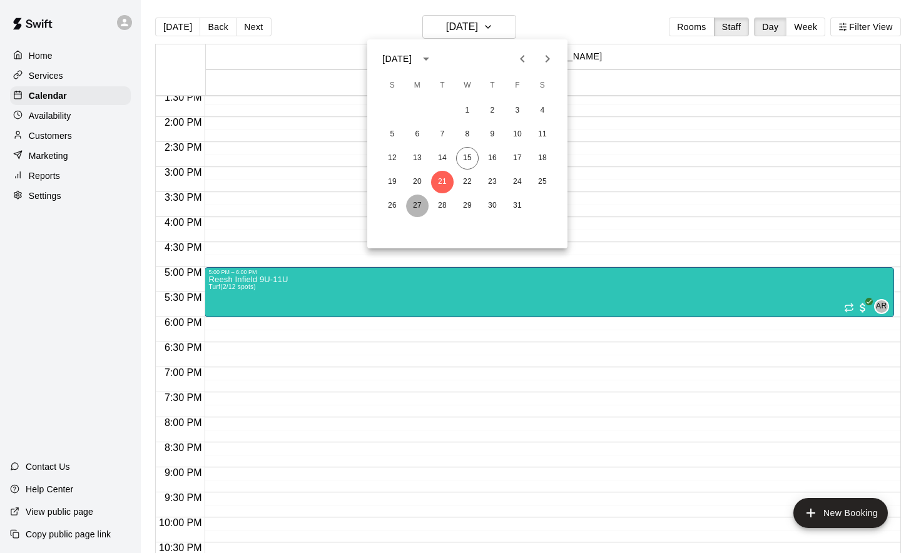
click at [419, 203] on button "27" at bounding box center [417, 206] width 23 height 23
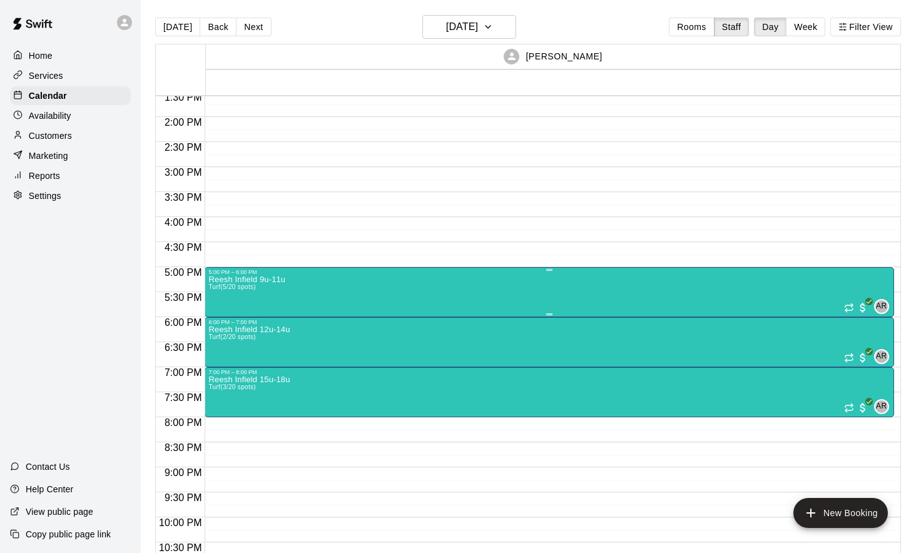
click at [332, 307] on div "Reesh Infield 9u-11u Turf (5/20 spots) AR 0" at bounding box center [549, 551] width 682 height 553
click at [220, 313] on img "edit" at bounding box center [222, 319] width 14 height 14
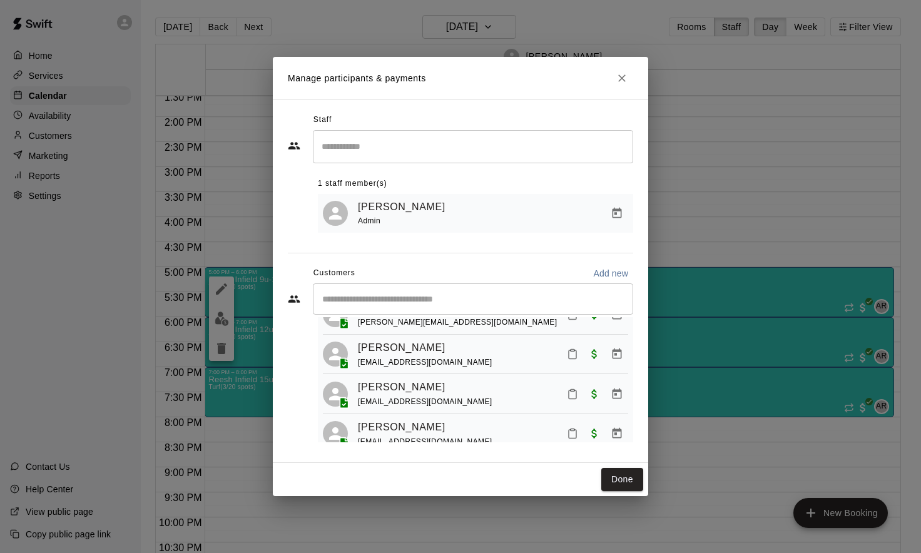
scroll to position [48, 0]
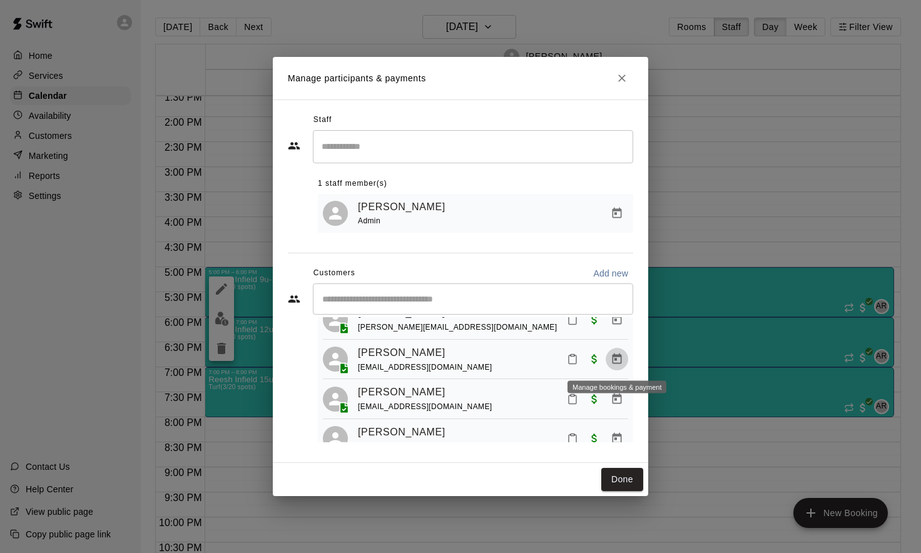
click at [615, 362] on icon "Manage bookings & payment" at bounding box center [617, 359] width 13 height 13
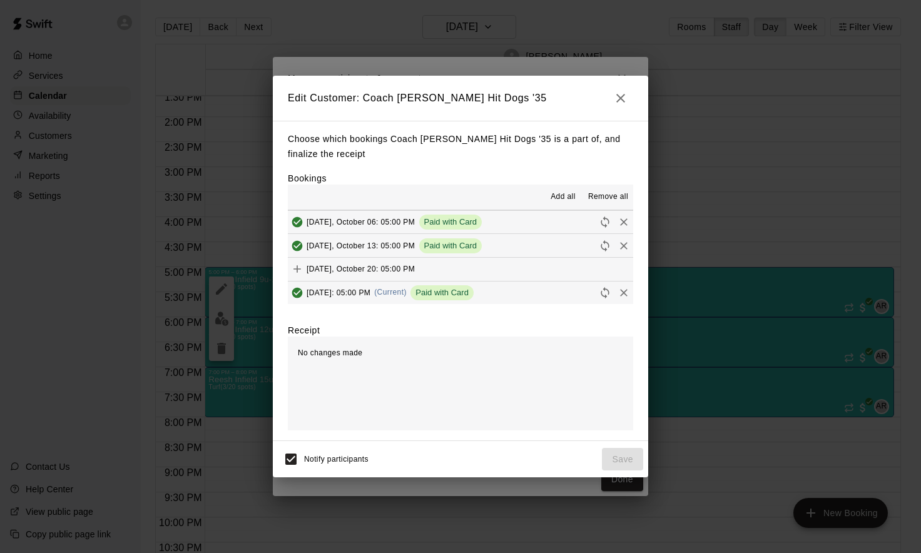
scroll to position [95, 0]
click at [628, 99] on button "button" at bounding box center [620, 98] width 25 height 25
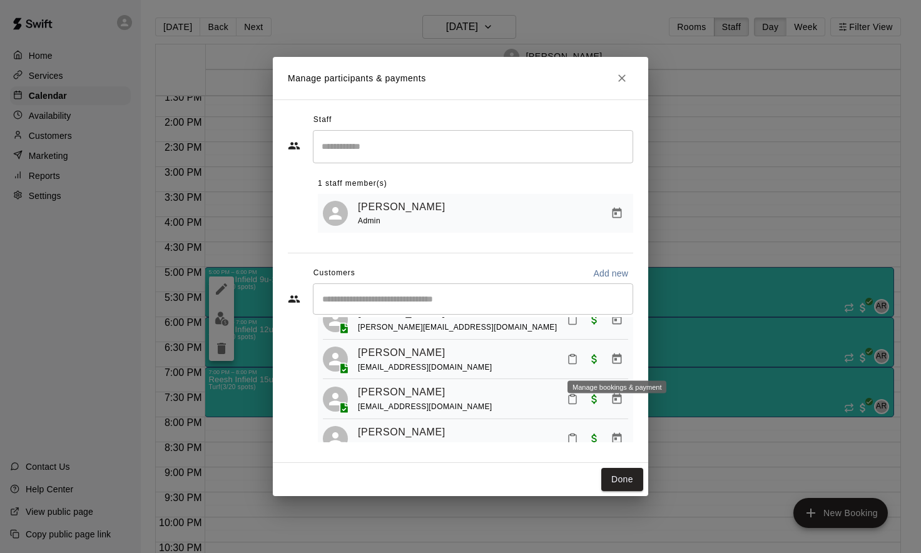
click at [613, 357] on icon "Manage bookings & payment" at bounding box center [617, 359] width 9 height 11
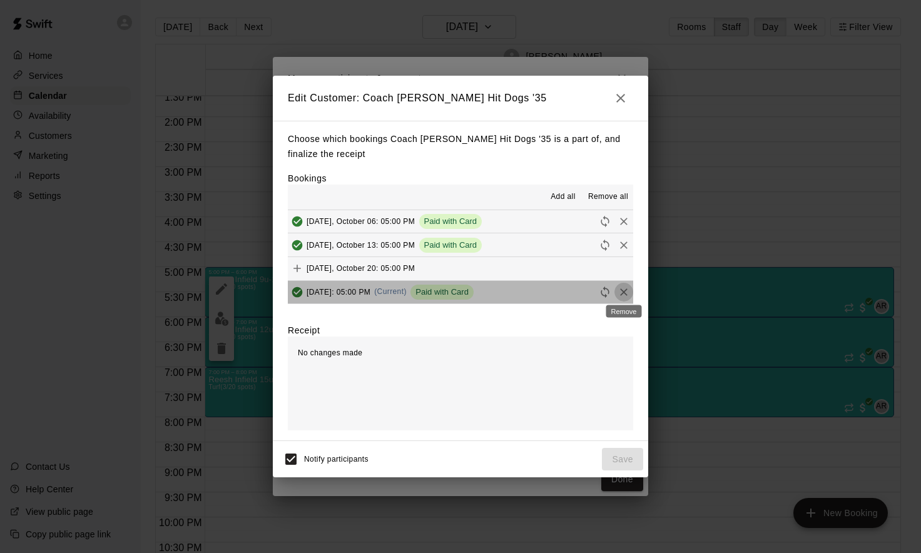
click at [623, 295] on icon "Remove" at bounding box center [624, 292] width 13 height 13
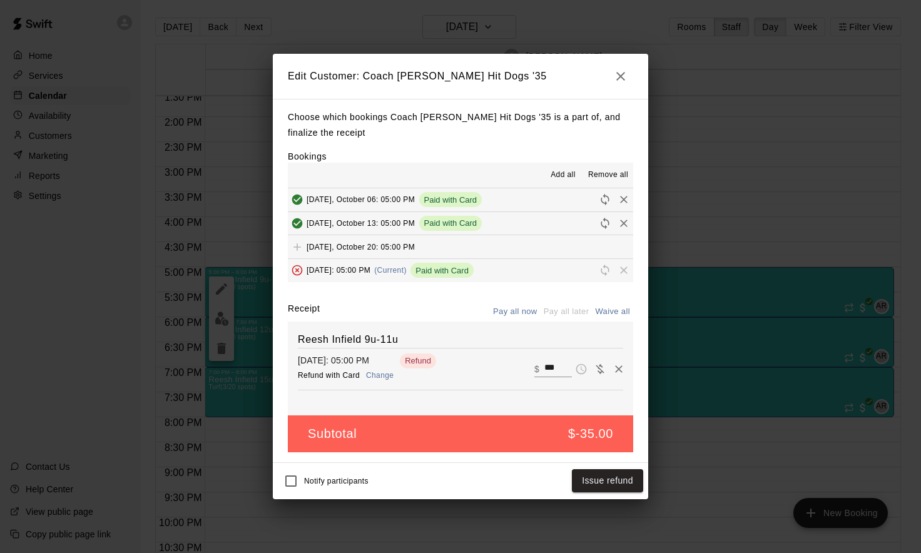
click at [379, 377] on button "Change" at bounding box center [380, 376] width 40 height 18
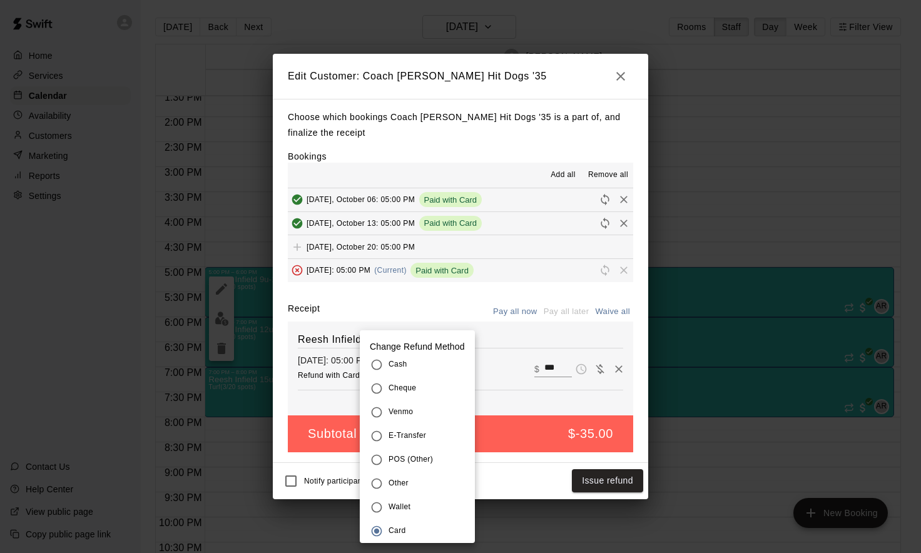
click at [396, 505] on span "Wallet" at bounding box center [400, 507] width 22 height 13
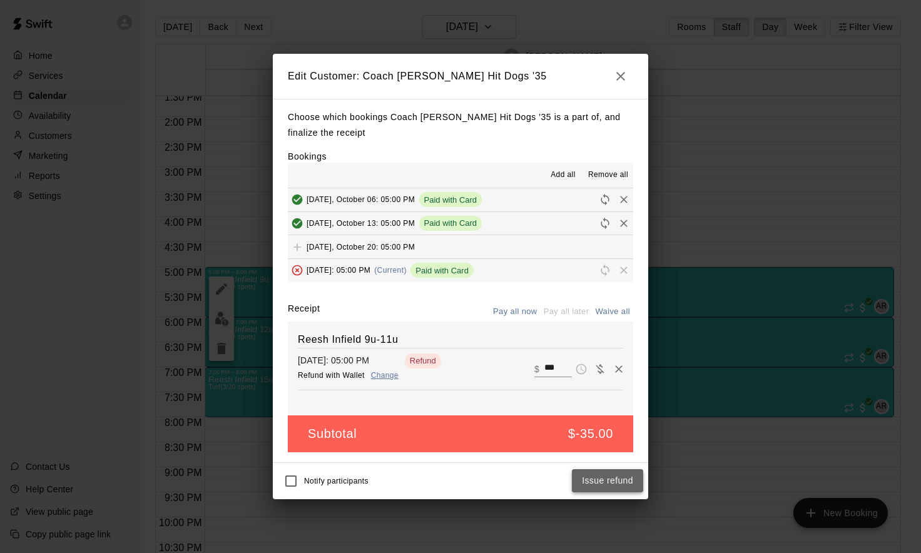
click at [596, 481] on button "Issue refund" at bounding box center [607, 480] width 71 height 23
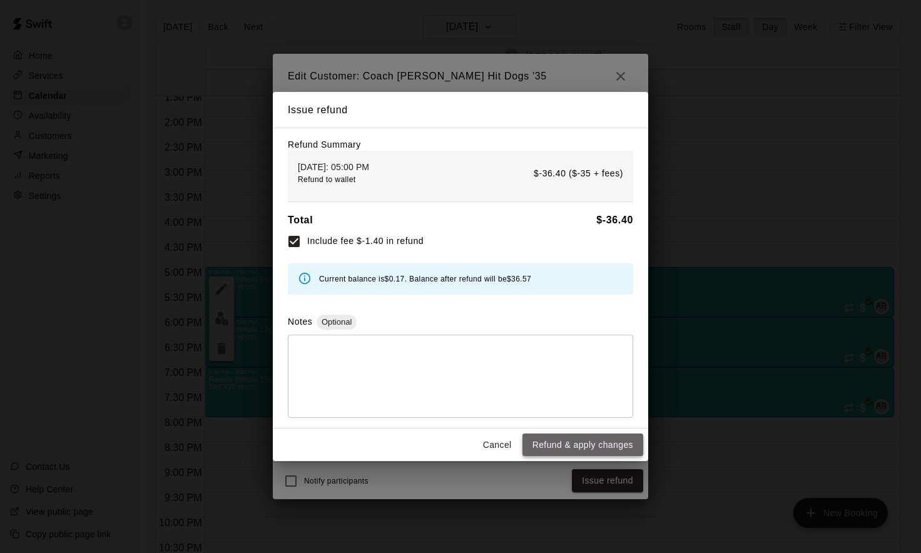
click at [550, 449] on button "Refund & apply changes" at bounding box center [583, 445] width 121 height 23
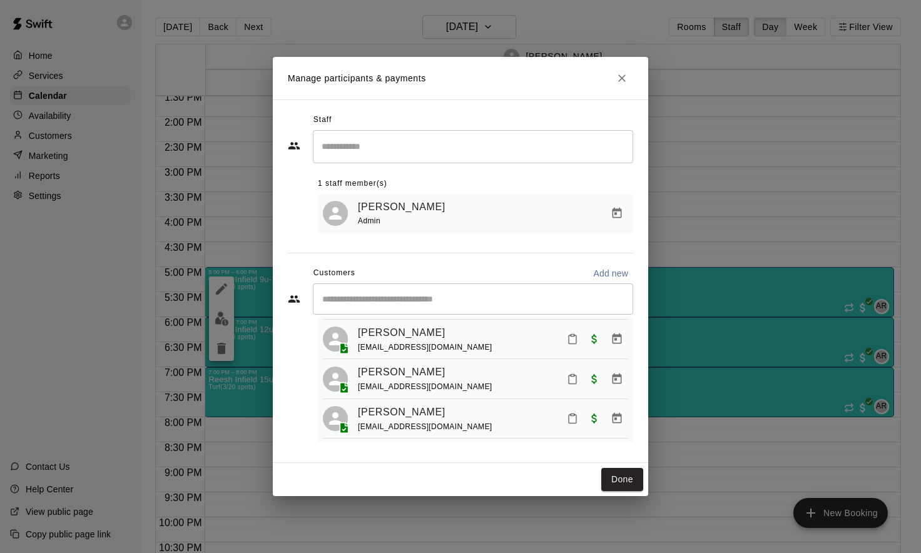
scroll to position [72, 0]
click at [611, 483] on button "Done" at bounding box center [622, 479] width 42 height 23
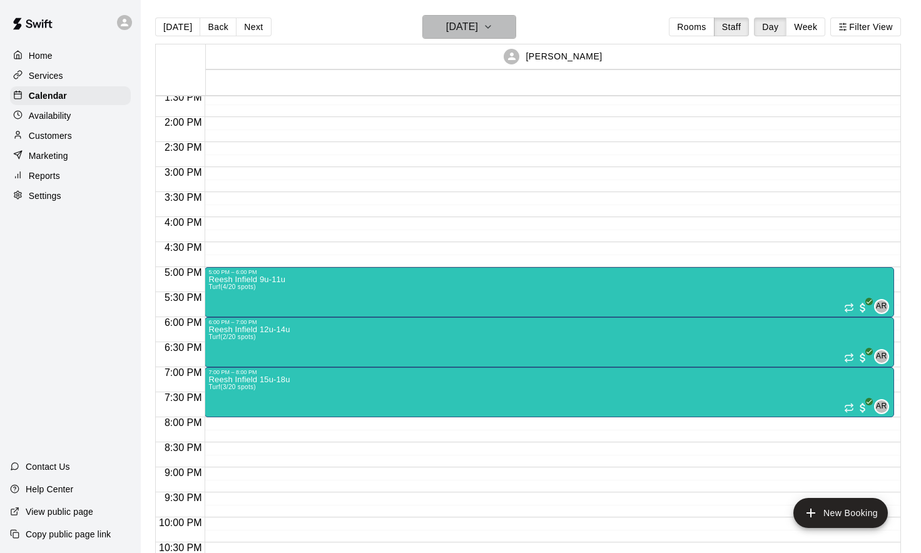
click at [493, 28] on icon "button" at bounding box center [488, 26] width 10 height 15
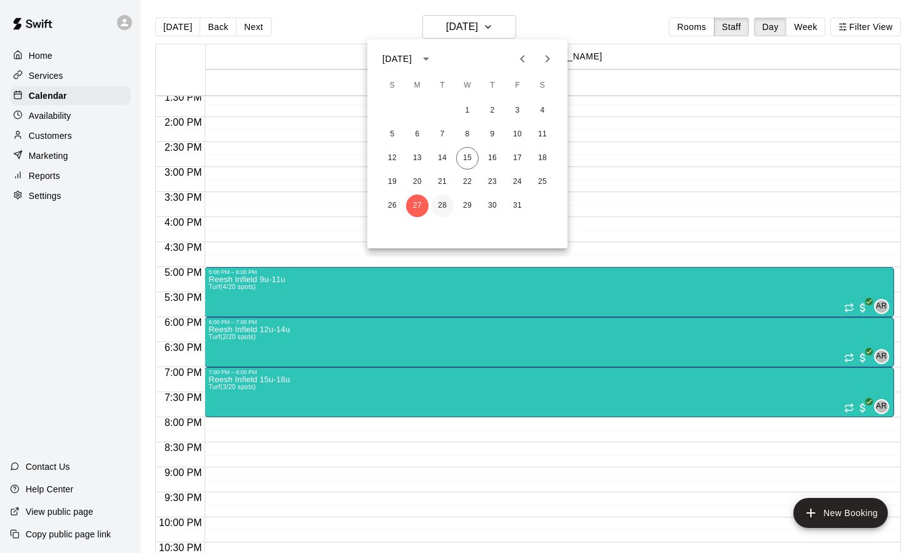
click at [442, 205] on button "28" at bounding box center [442, 206] width 23 height 23
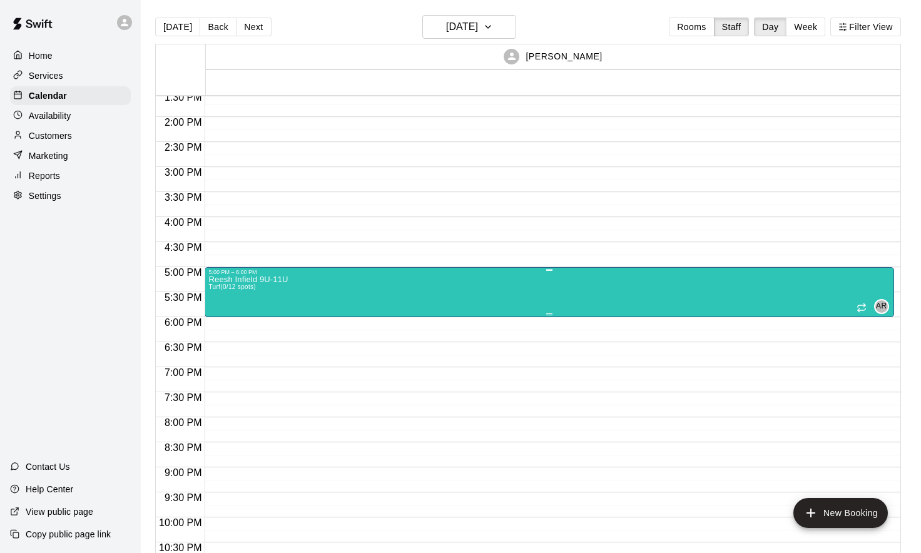
click at [377, 302] on div "Reesh Infield 9U-11U Turf (0/12 spots) AR 0" at bounding box center [549, 551] width 682 height 553
click at [220, 322] on img "edit" at bounding box center [222, 319] width 14 height 14
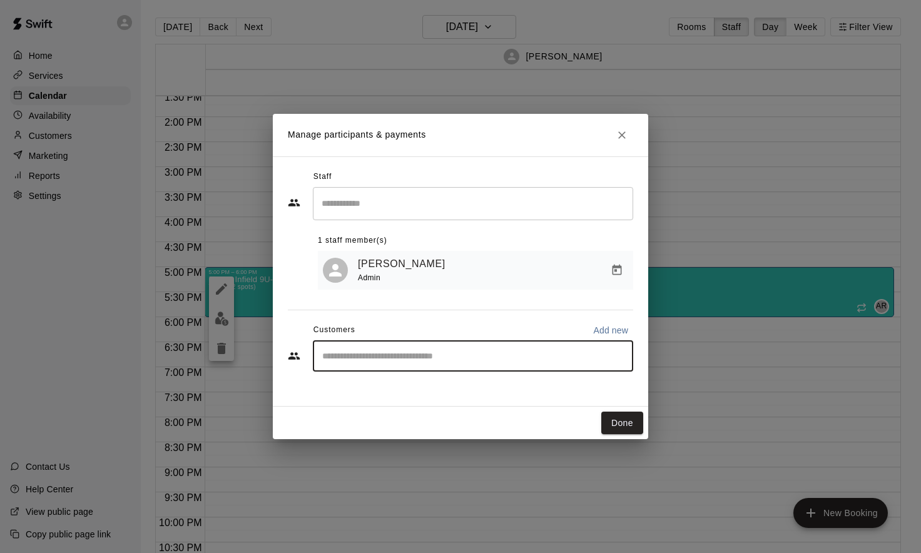
click at [392, 354] on input "Start typing to search customers..." at bounding box center [473, 356] width 309 height 13
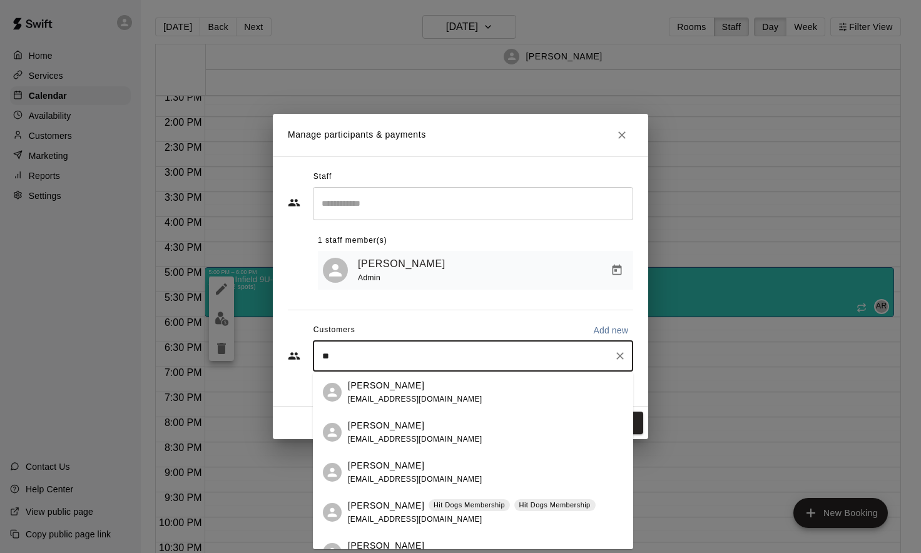
type input "***"
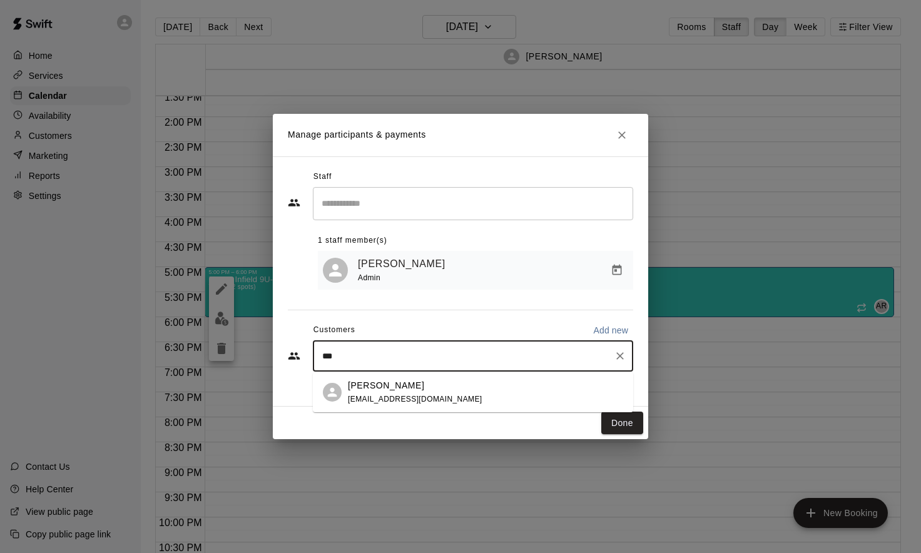
click at [417, 394] on div "[PERSON_NAME] [EMAIL_ADDRESS][DOMAIN_NAME]" at bounding box center [415, 392] width 135 height 27
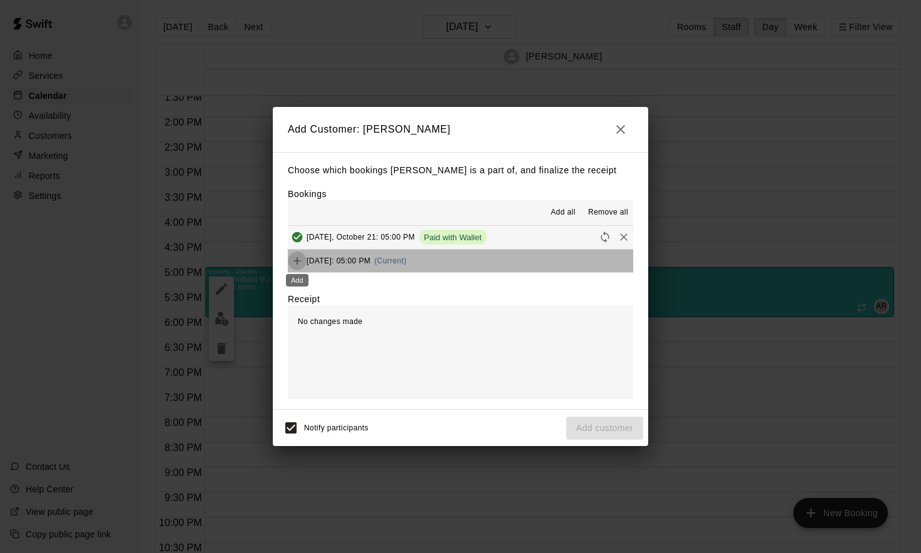
click at [297, 262] on icon "Add" at bounding box center [297, 261] width 13 height 13
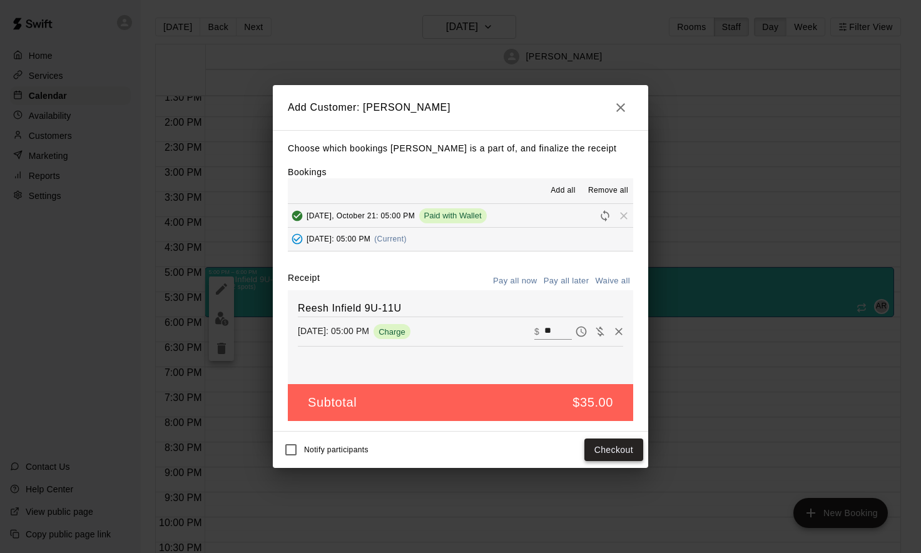
click at [626, 445] on button "Checkout" at bounding box center [614, 450] width 59 height 23
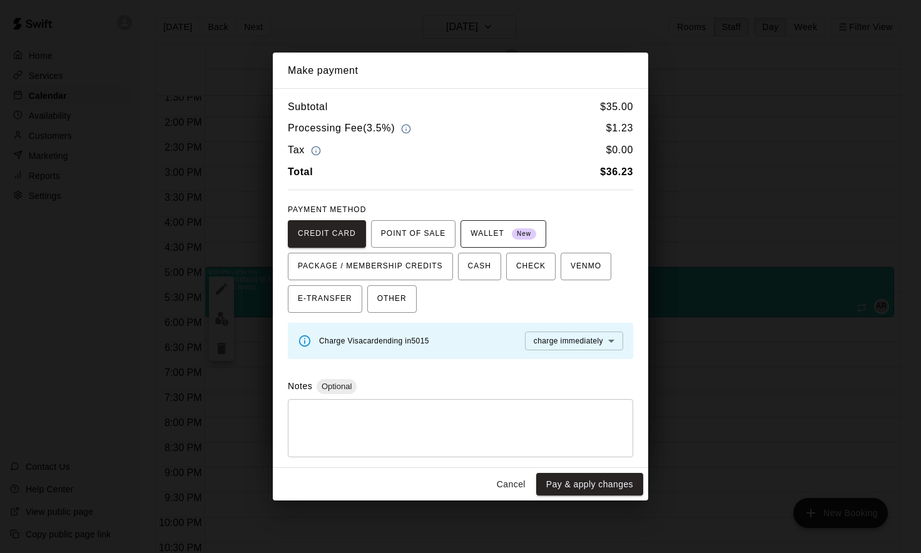
click at [500, 243] on button "WALLET New" at bounding box center [504, 234] width 86 height 28
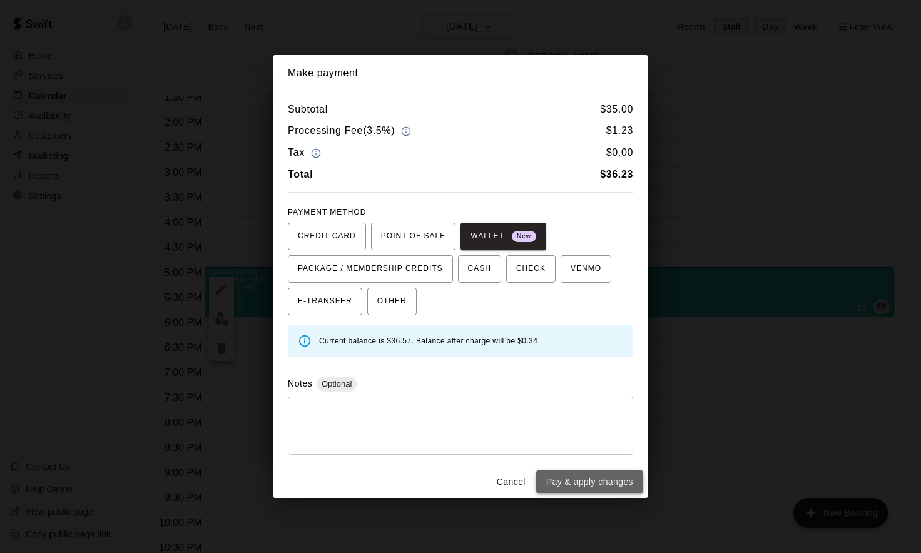
click at [582, 480] on button "Pay & apply changes" at bounding box center [589, 482] width 107 height 23
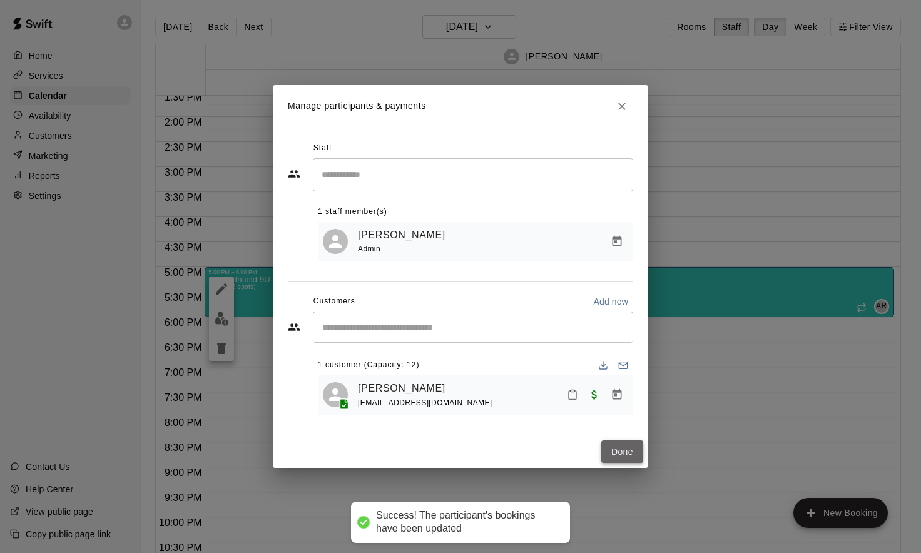
click at [618, 450] on button "Done" at bounding box center [622, 452] width 42 height 23
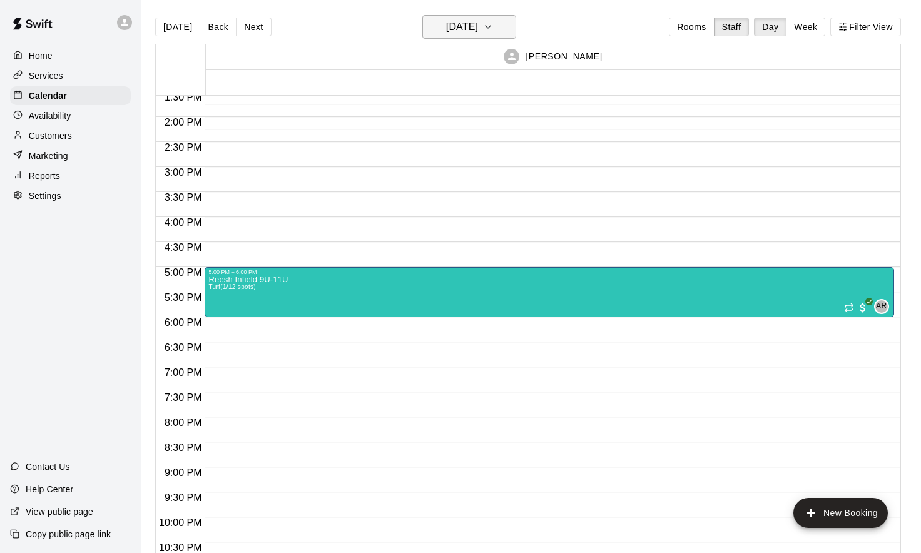
click at [478, 23] on h6 "[DATE]" at bounding box center [462, 27] width 32 height 18
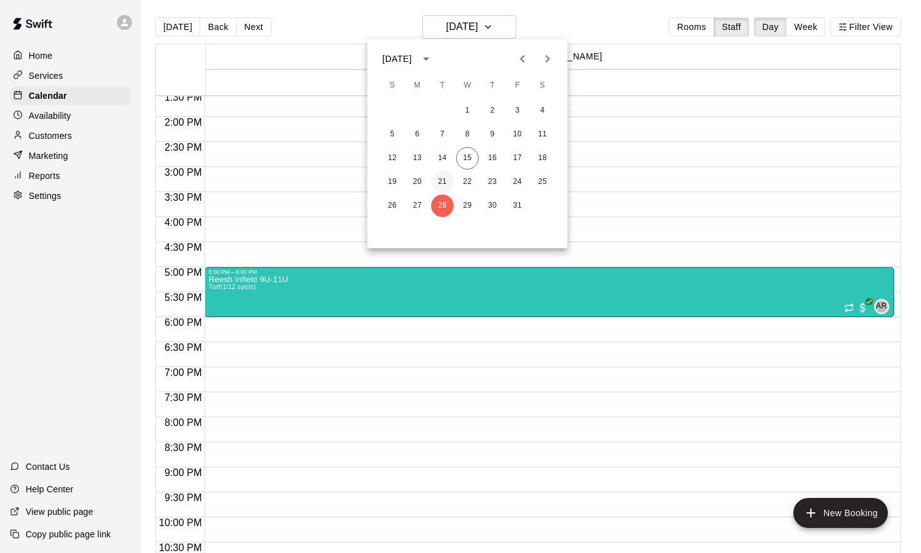
click at [444, 183] on button "21" at bounding box center [442, 182] width 23 height 23
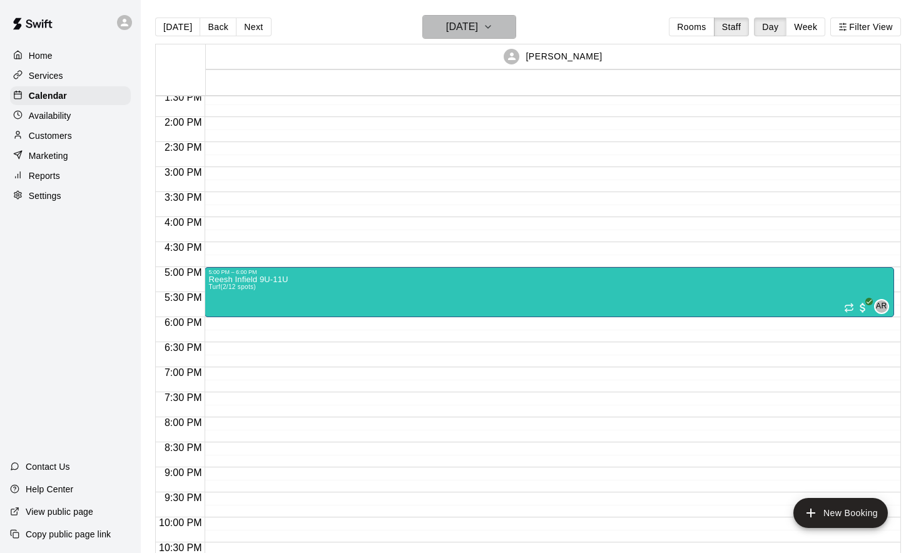
click at [499, 31] on button "[DATE]" at bounding box center [469, 27] width 94 height 24
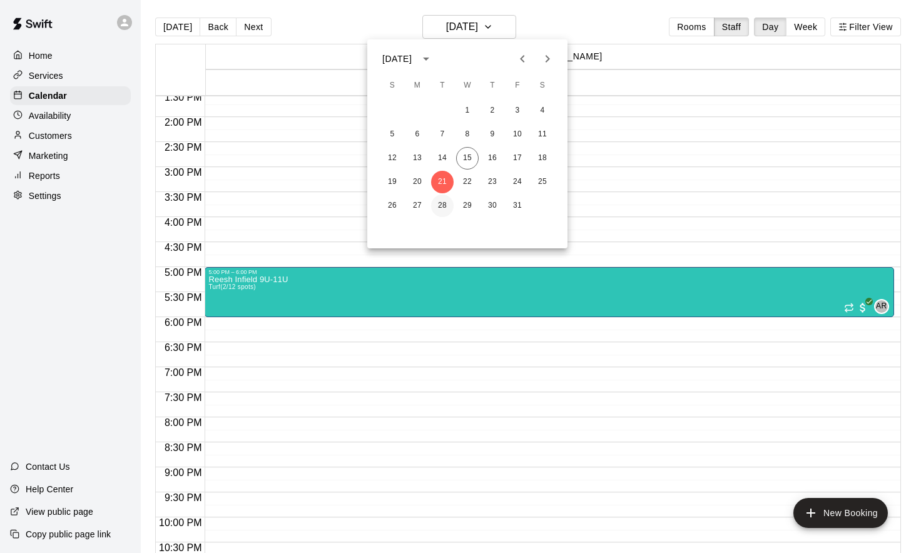
click at [438, 213] on button "28" at bounding box center [442, 206] width 23 height 23
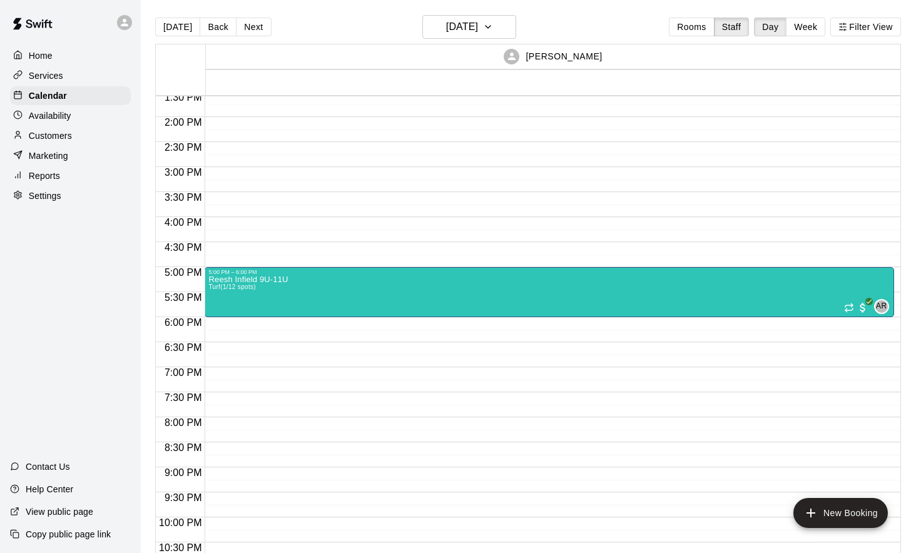
click at [93, 40] on div at bounding box center [70, 22] width 141 height 45
click at [54, 93] on p "Calendar" at bounding box center [48, 95] width 38 height 13
click at [41, 56] on p "Home" at bounding box center [41, 55] width 24 height 13
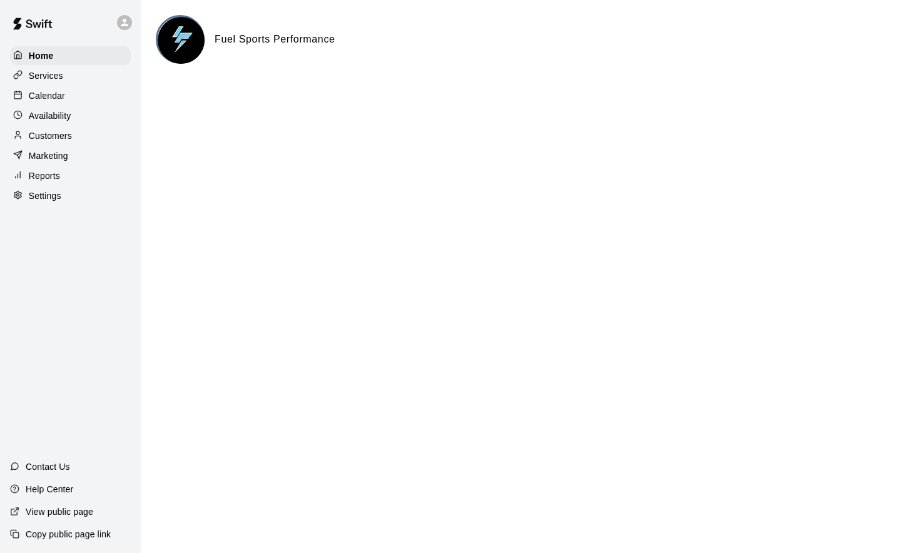
click at [46, 93] on p "Calendar" at bounding box center [47, 95] width 36 height 13
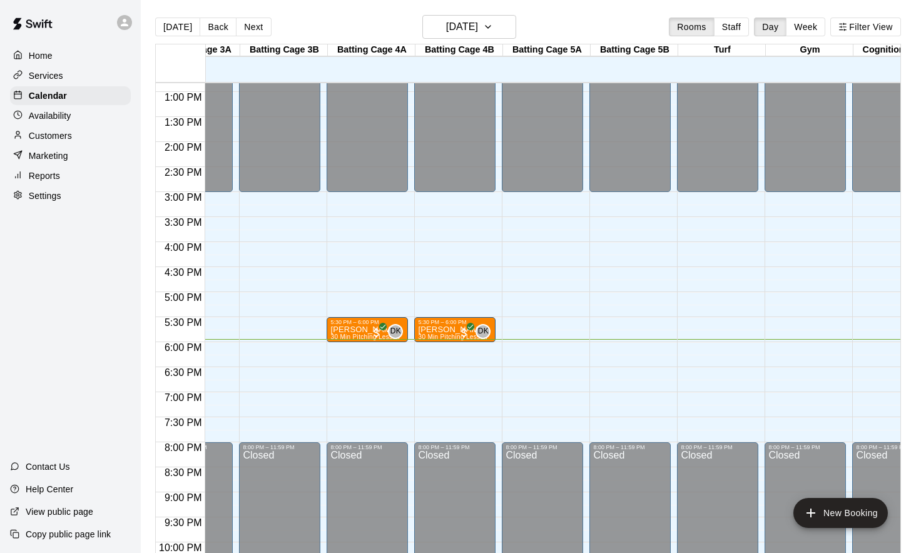
scroll to position [643, 404]
click at [493, 31] on icon "button" at bounding box center [488, 26] width 10 height 15
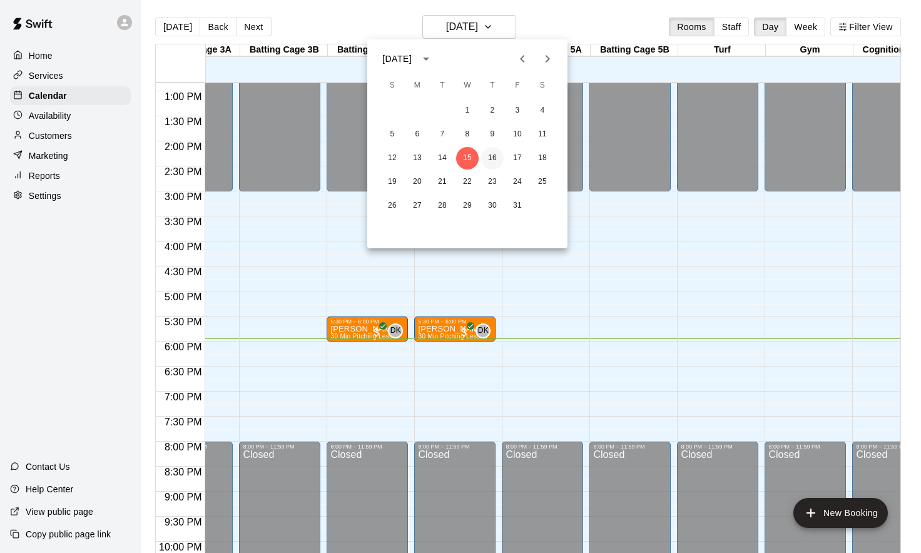
click at [494, 155] on button "16" at bounding box center [492, 158] width 23 height 23
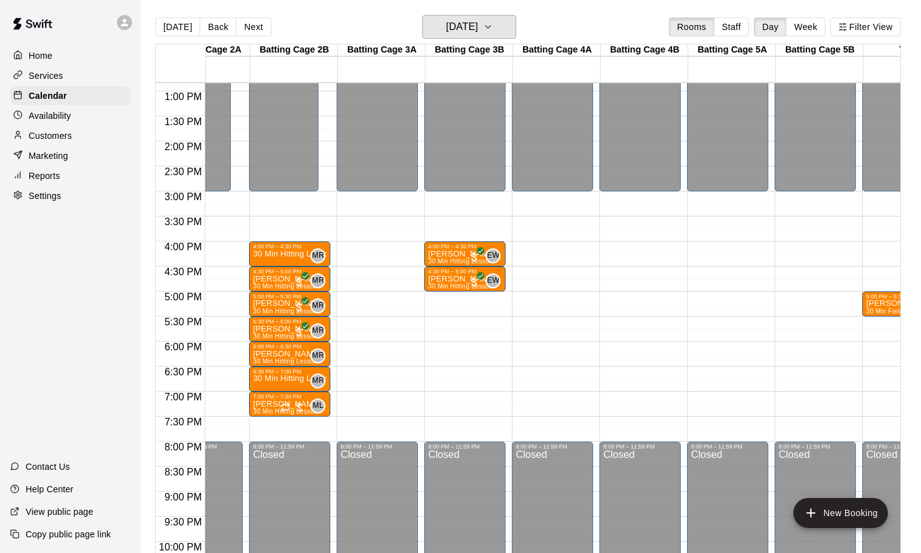
scroll to position [0, 199]
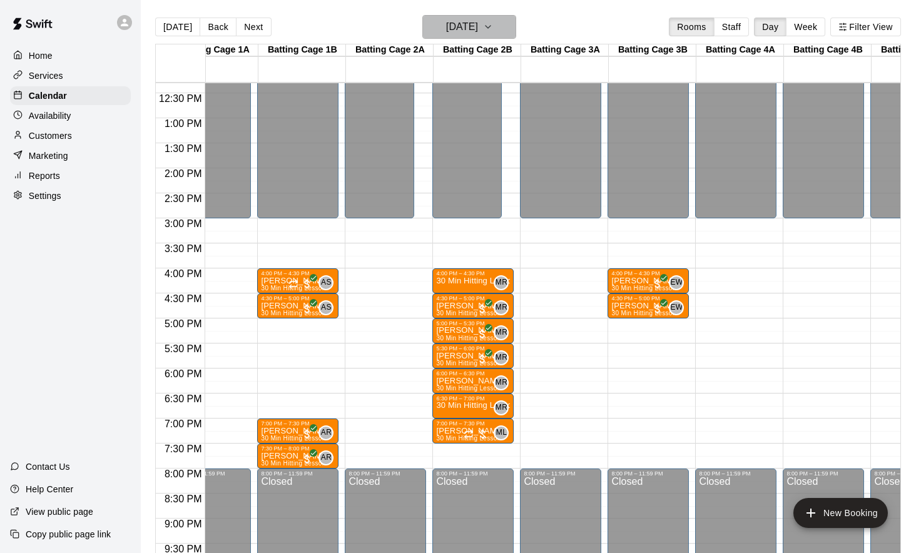
click at [493, 33] on icon "button" at bounding box center [488, 26] width 10 height 15
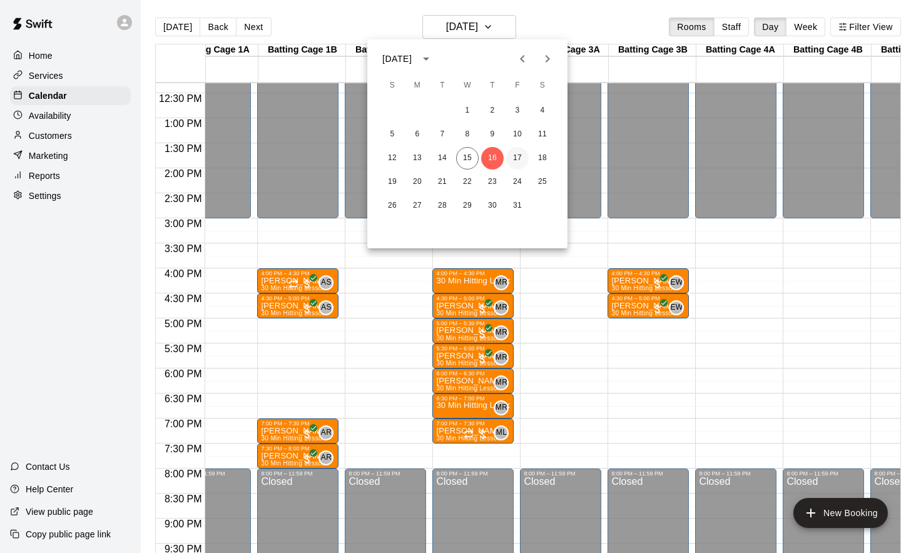
click at [515, 161] on button "17" at bounding box center [517, 158] width 23 height 23
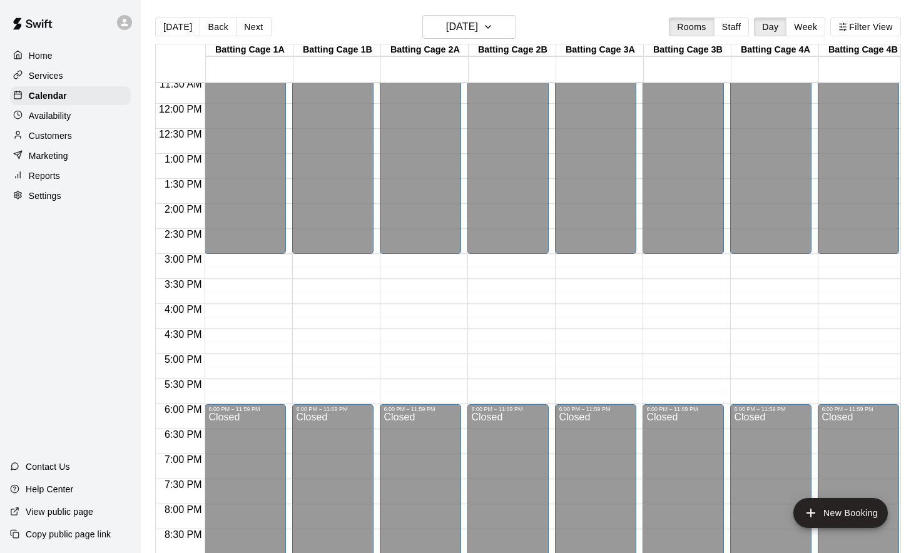
click at [313, 316] on div "12:00 AM – 3:00 PM Closed 6:00 PM – 11:59 PM Closed" at bounding box center [332, 104] width 81 height 1202
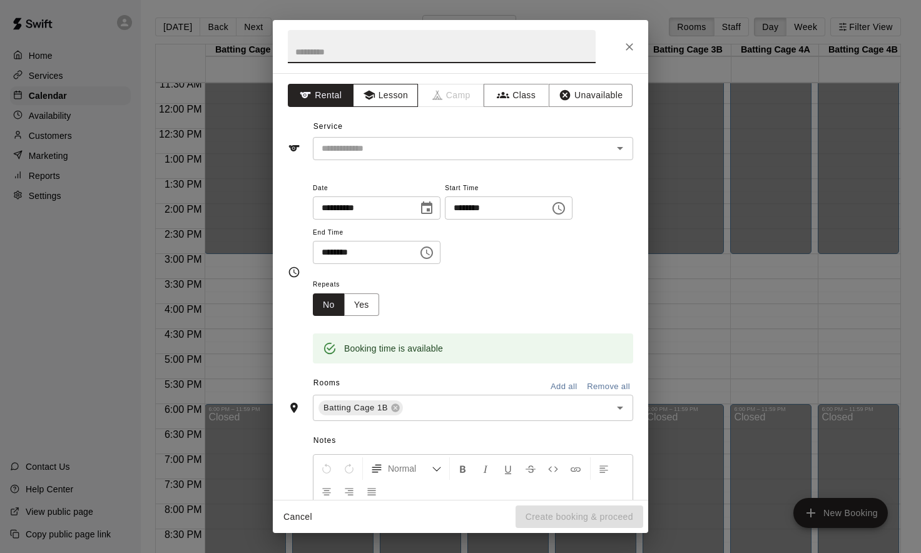
click at [369, 101] on icon "button" at bounding box center [369, 95] width 13 height 13
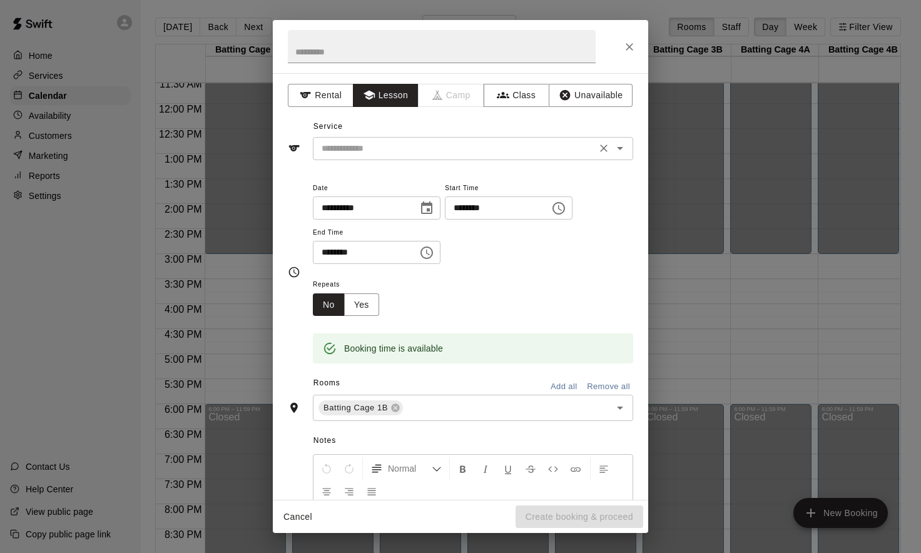
click at [342, 145] on input "text" at bounding box center [455, 149] width 276 height 16
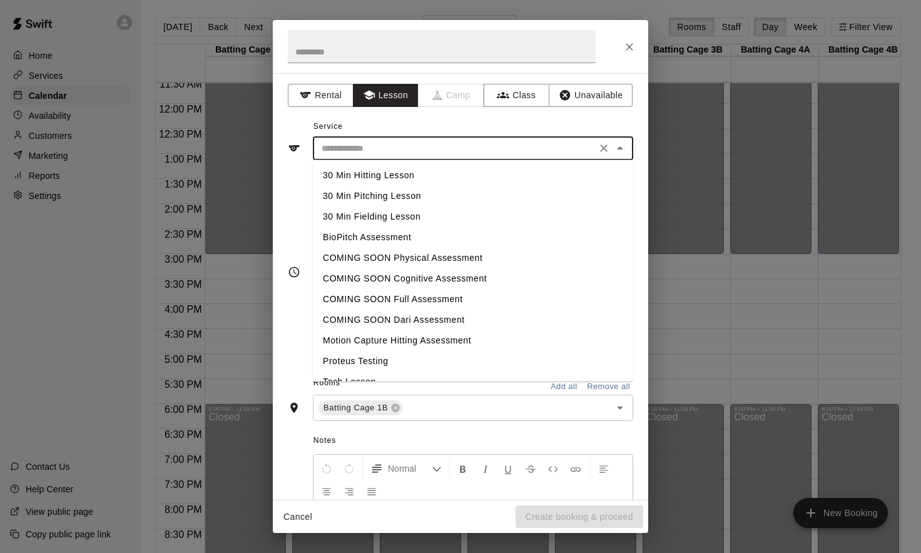
click at [344, 171] on li "30 Min Hitting Lesson" at bounding box center [473, 175] width 320 height 21
type input "**********"
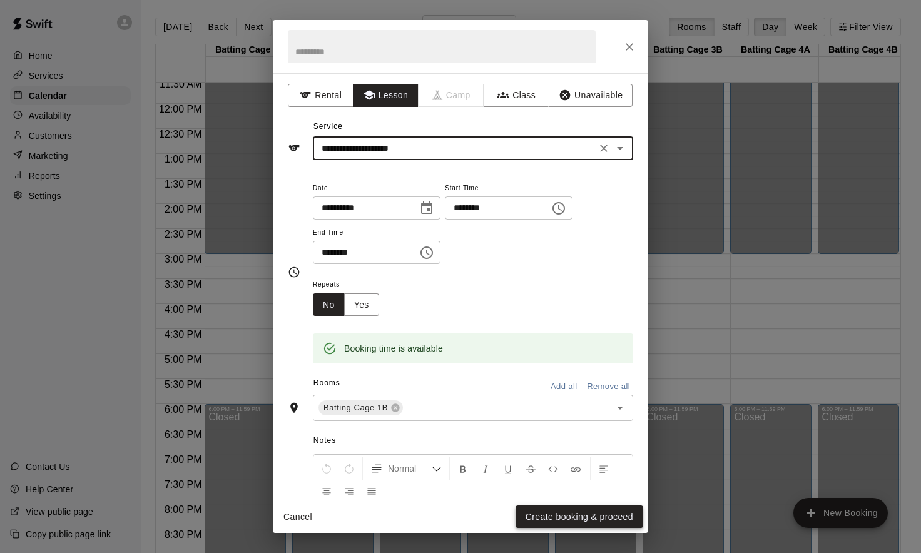
click at [546, 513] on button "Create booking & proceed" at bounding box center [580, 517] width 128 height 23
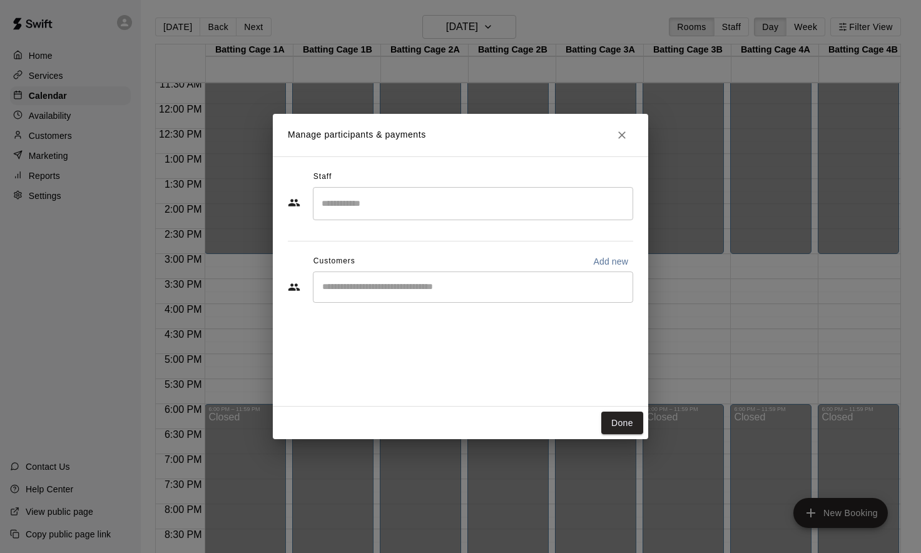
click at [366, 195] on input "Search staff" at bounding box center [473, 204] width 309 height 22
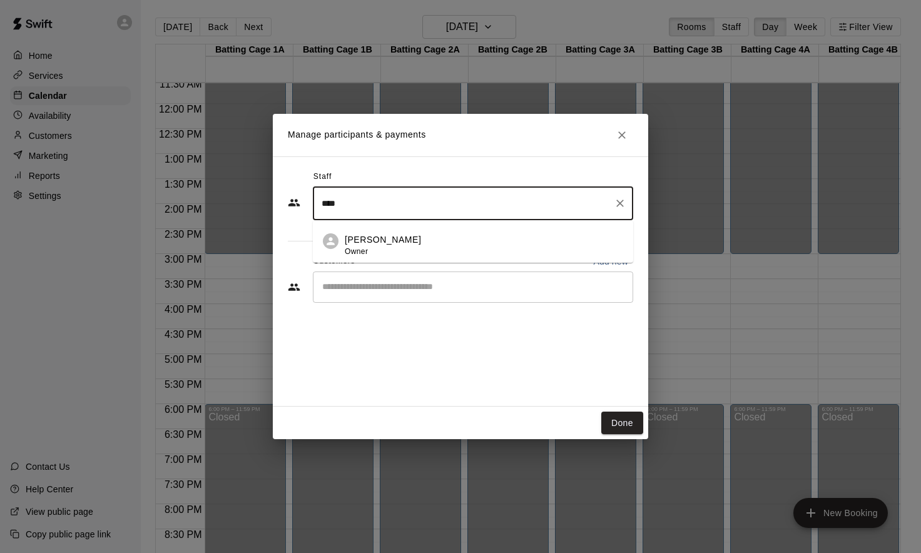
click at [372, 247] on p "[PERSON_NAME]" at bounding box center [383, 239] width 76 height 13
type input "****"
click at [349, 292] on input "Start typing to search customers..." at bounding box center [473, 287] width 309 height 13
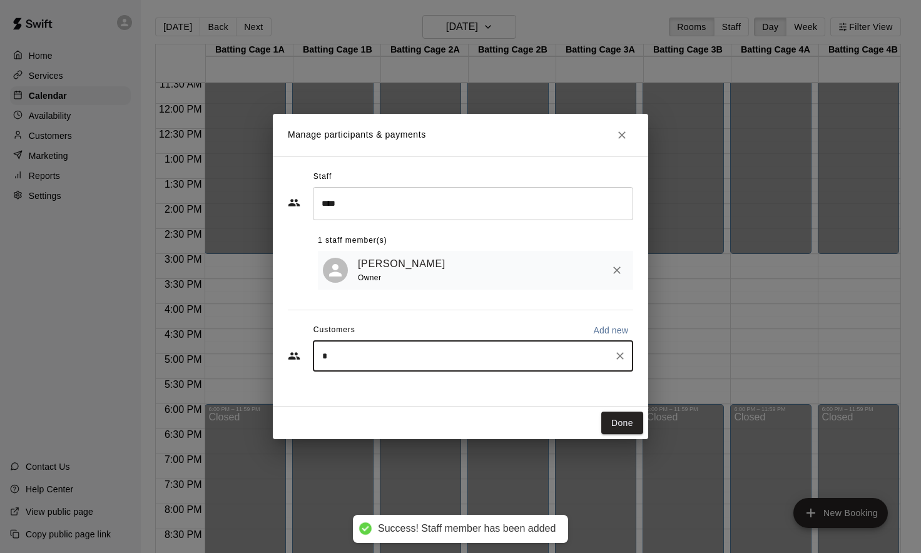
type input "**"
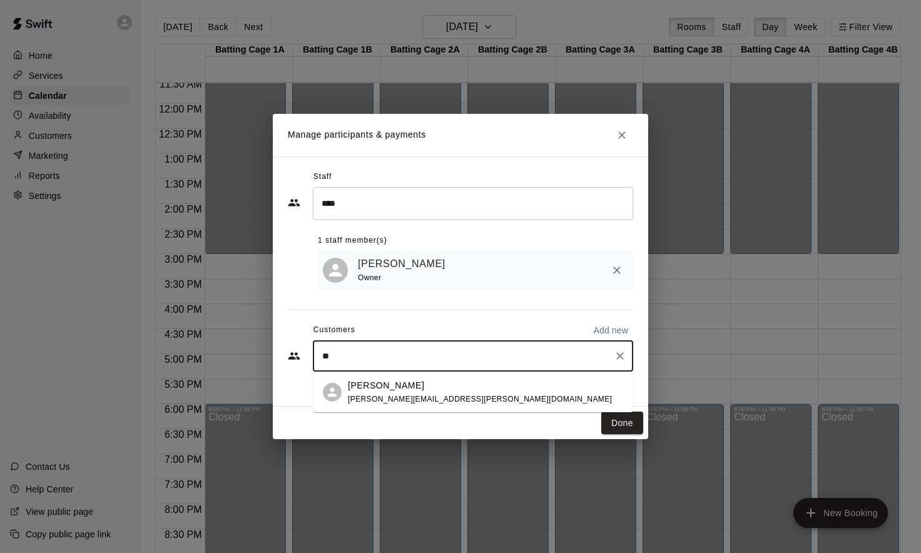
click at [375, 391] on p "[PERSON_NAME]" at bounding box center [386, 385] width 76 height 13
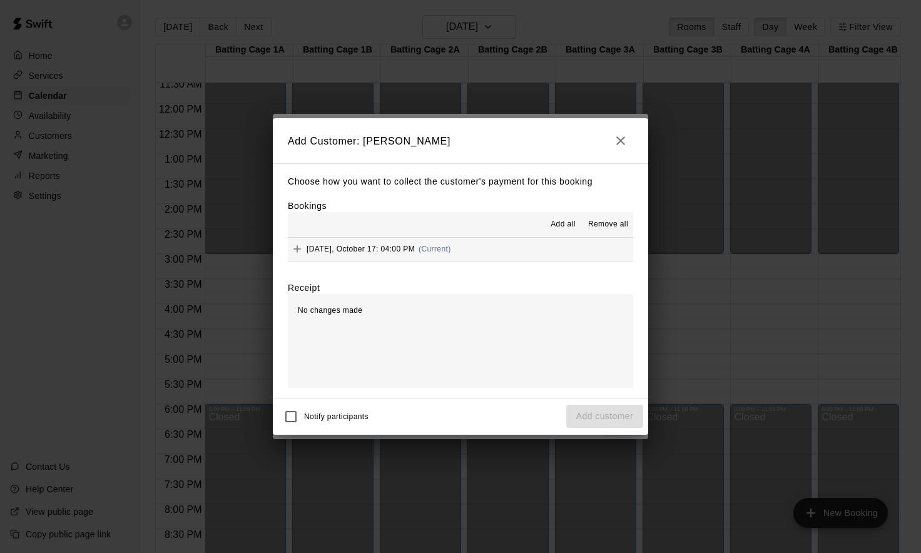
click at [362, 253] on span "[DATE], October 17: 04:00 PM" at bounding box center [361, 249] width 108 height 9
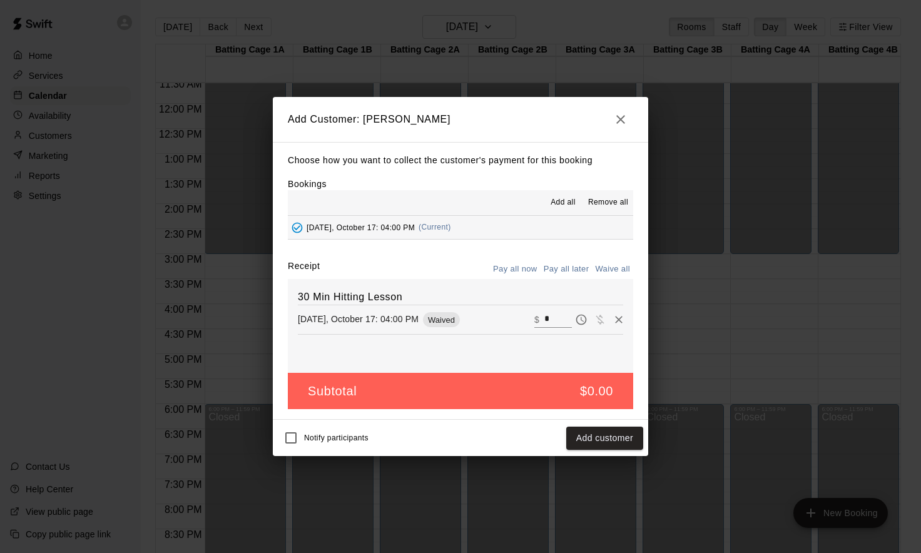
drag, startPoint x: 554, startPoint y: 319, endPoint x: 546, endPoint y: 319, distance: 7.5
click at [546, 319] on input "*" at bounding box center [558, 320] width 28 height 16
type input "*"
click at [617, 444] on button "Checkout" at bounding box center [614, 438] width 59 height 23
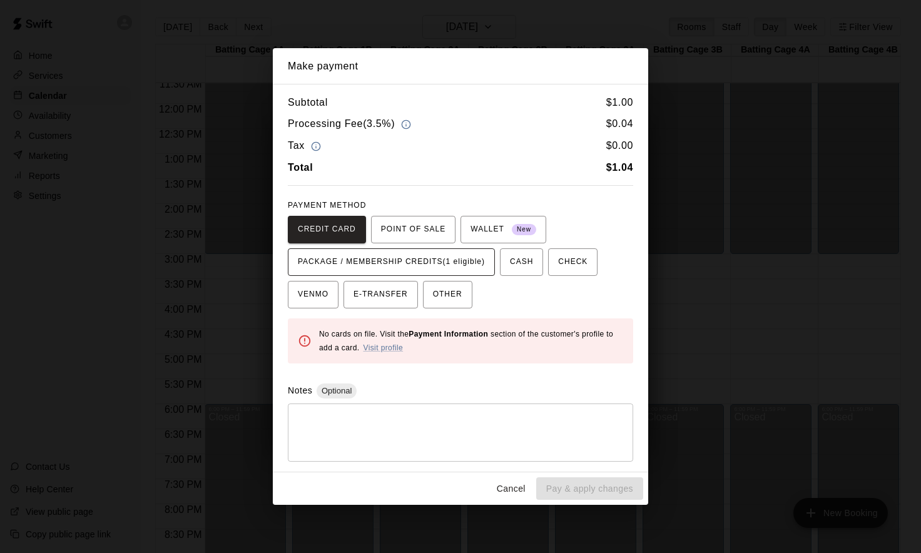
click at [470, 262] on span "PACKAGE / MEMBERSHIP CREDITS (1 eligible)" at bounding box center [391, 262] width 187 height 20
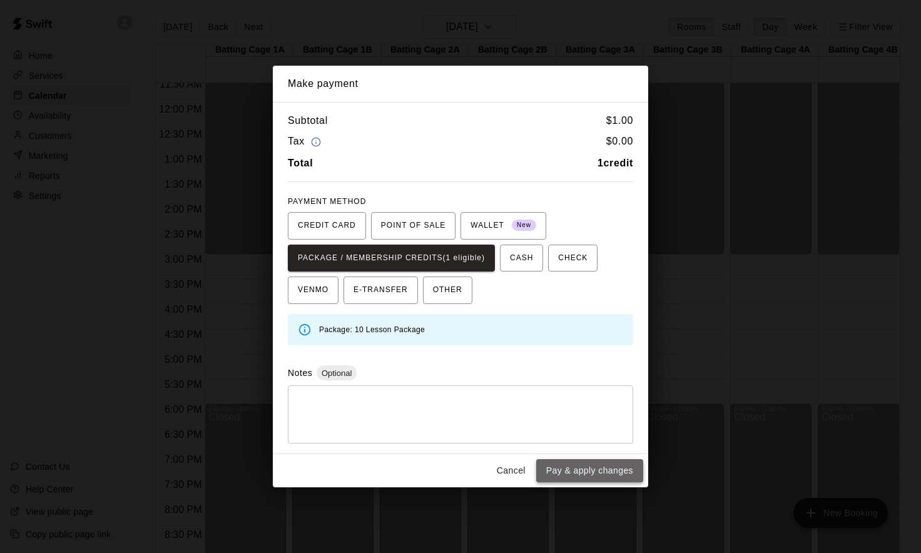
click at [570, 473] on button "Pay & apply changes" at bounding box center [589, 470] width 107 height 23
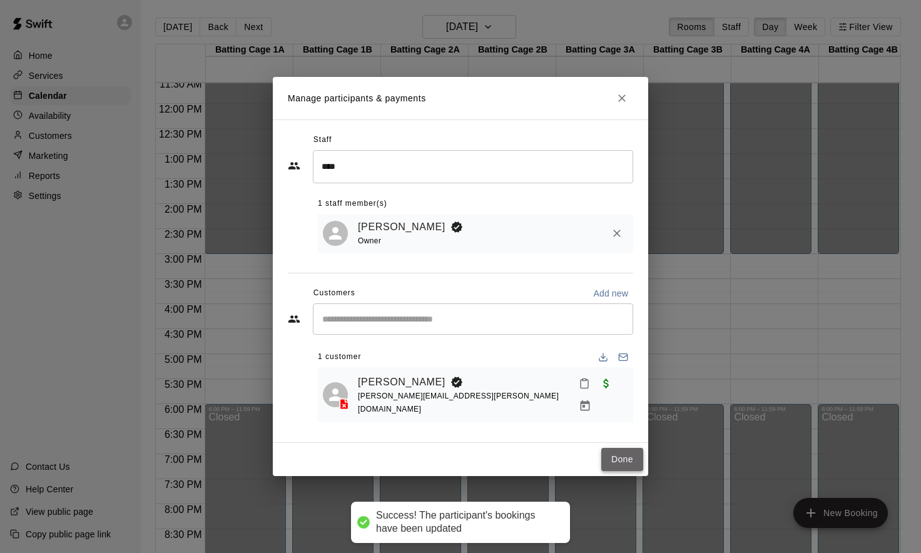
click at [615, 454] on button "Done" at bounding box center [622, 459] width 42 height 23
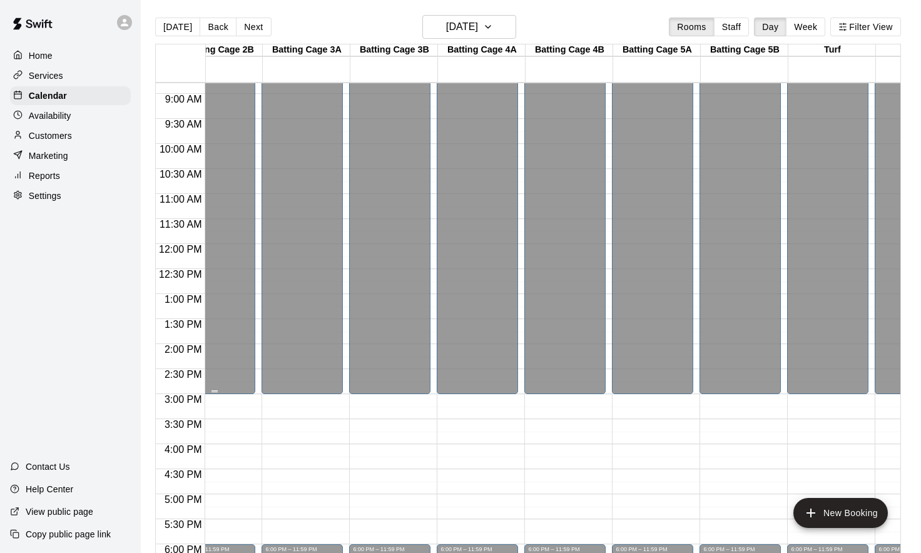
scroll to position [0, 335]
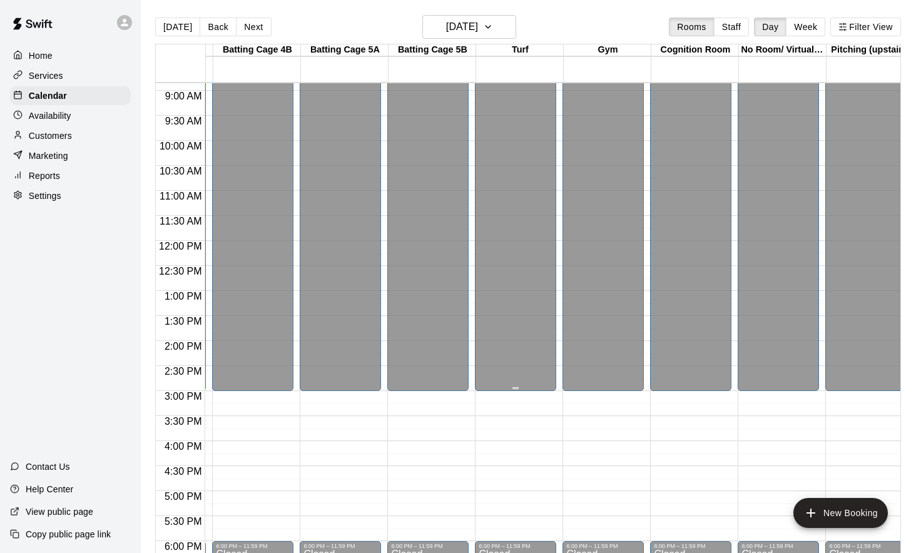
click at [496, 295] on div "Closed" at bounding box center [516, 21] width 74 height 747
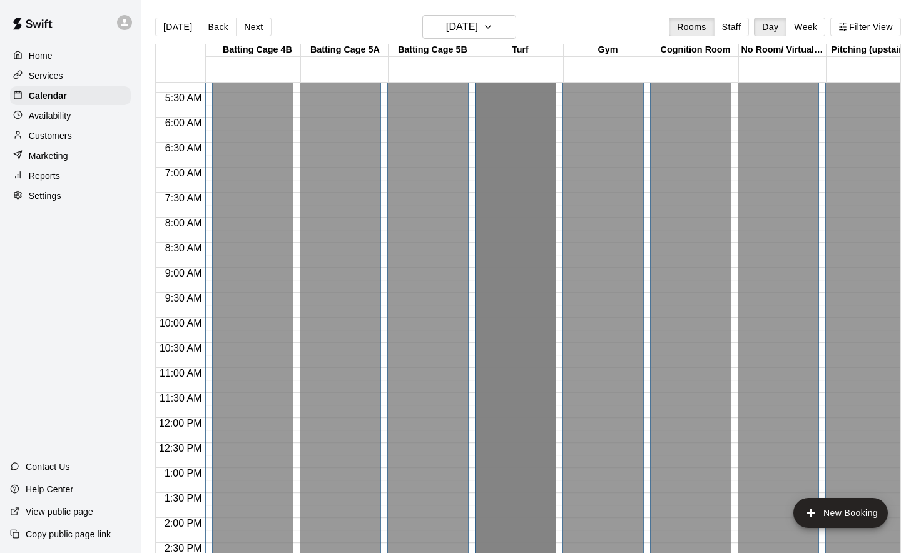
drag, startPoint x: 516, startPoint y: 385, endPoint x: 520, endPoint y: 418, distance: 33.5
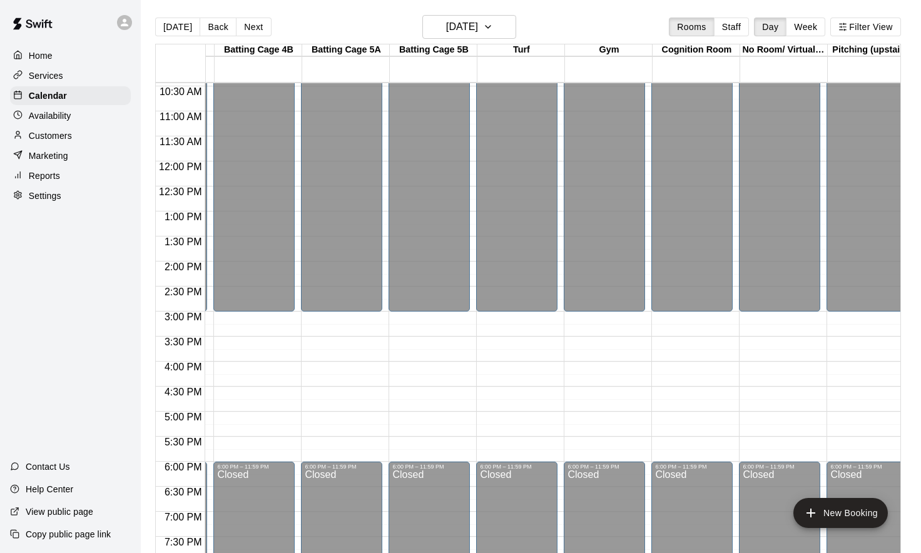
click at [521, 317] on div "12:00 AM – 3:00 PM Closed 6:00 PM – 11:59 PM Closed" at bounding box center [516, 162] width 81 height 1202
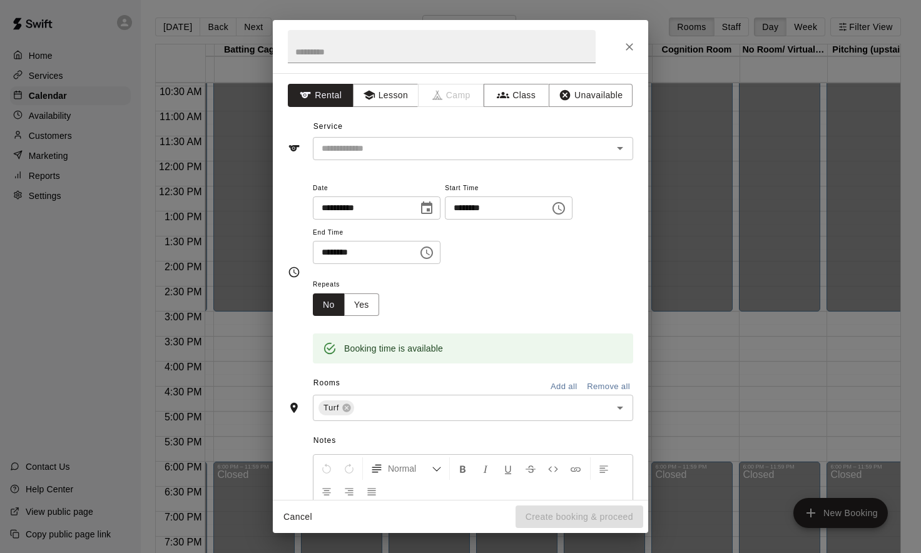
click at [520, 308] on div "Repeats No Yes" at bounding box center [473, 296] width 320 height 39
click at [627, 46] on icon "Close" at bounding box center [629, 47] width 13 height 13
